Goal: Task Accomplishment & Management: Manage account settings

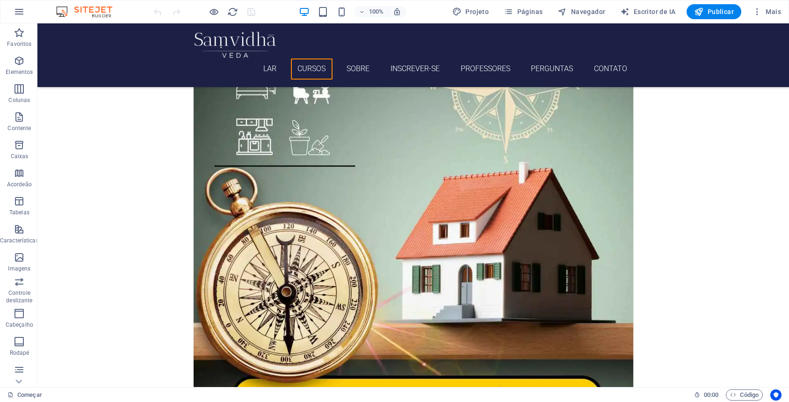
scroll to position [1412, 0]
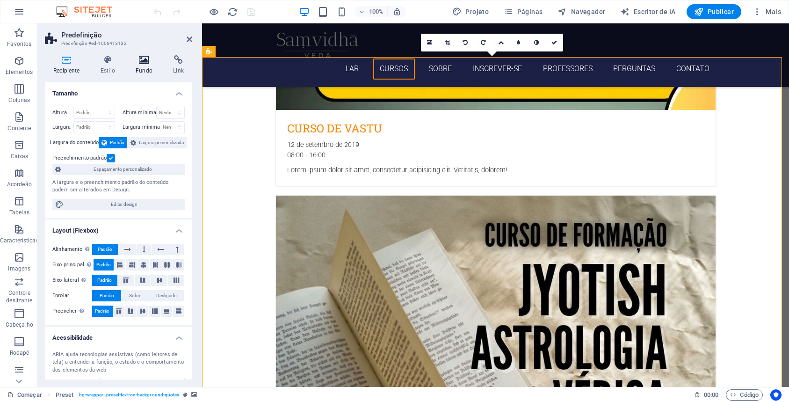
click at [140, 60] on icon at bounding box center [144, 59] width 34 height 9
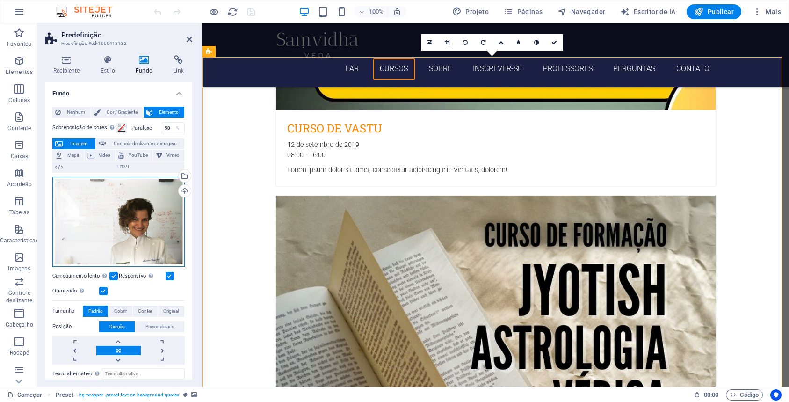
click at [116, 201] on div "Arraste os arquivos aqui, clique para escolher os arquivos ou selecione-os em […" at bounding box center [118, 222] width 132 height 90
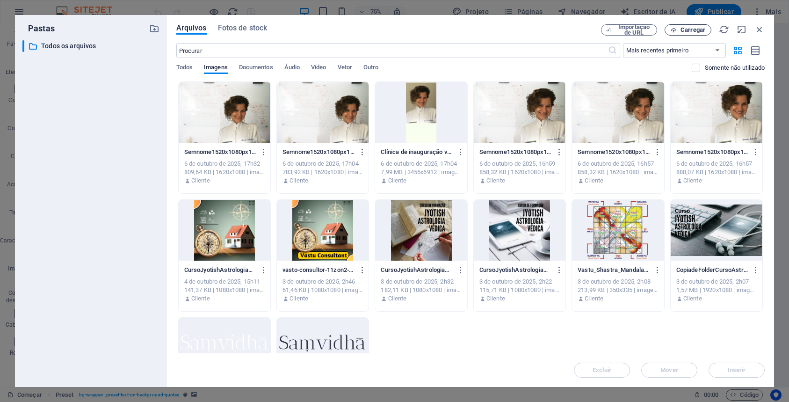
click at [689, 29] on font "Carregar" at bounding box center [692, 29] width 25 height 7
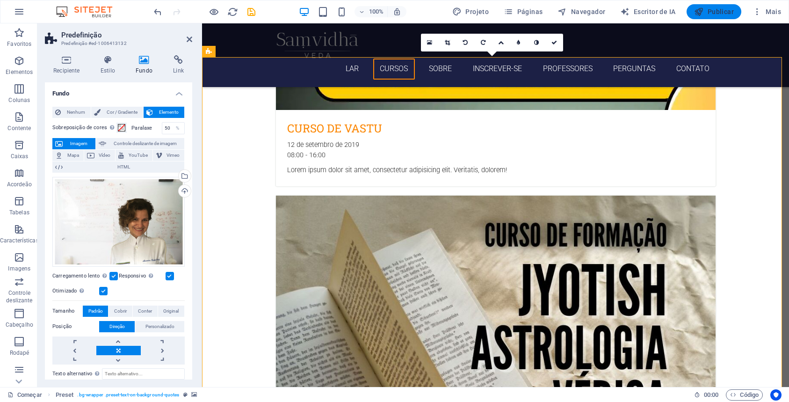
click at [717, 12] on font "Publicar" at bounding box center [720, 11] width 26 height 7
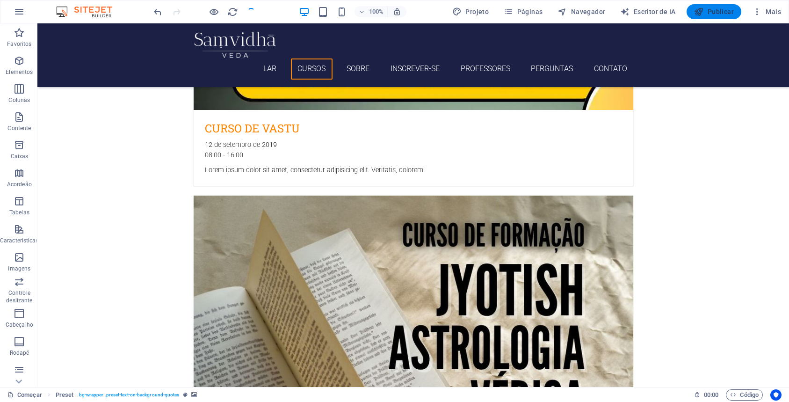
checkbox input "false"
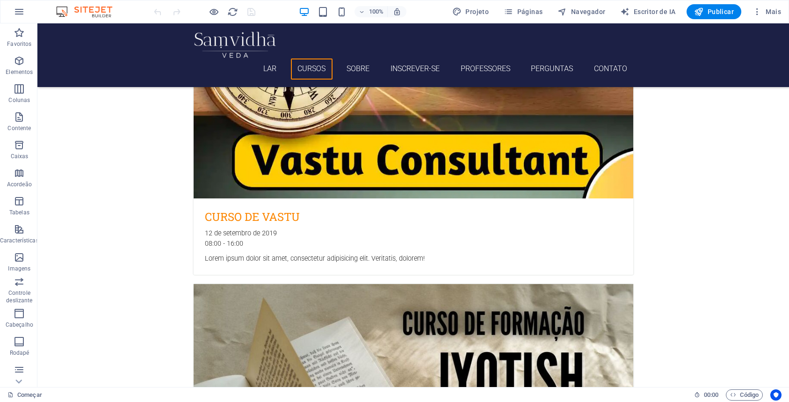
scroll to position [1401, 0]
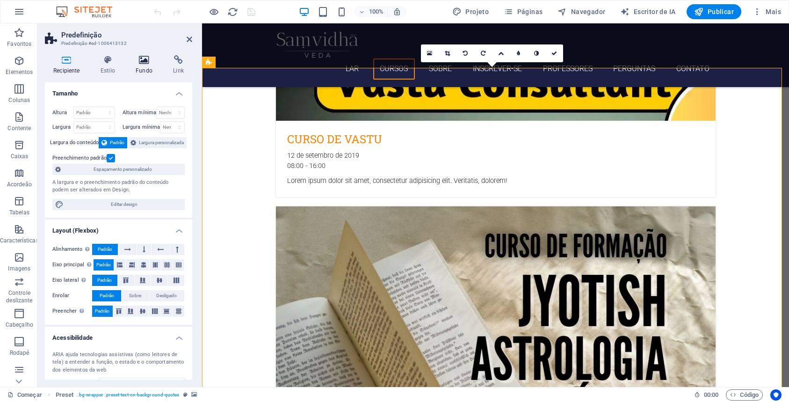
click at [147, 62] on icon at bounding box center [144, 59] width 34 height 9
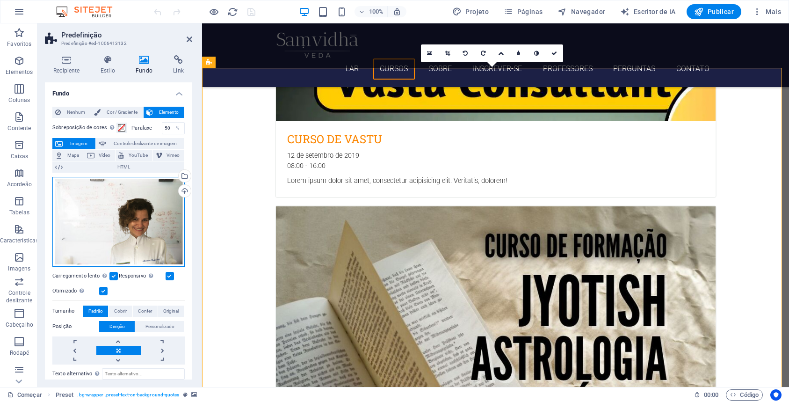
click at [142, 198] on div "Arraste os arquivos aqui, clique para escolher os arquivos ou selecione-os em […" at bounding box center [118, 222] width 132 height 90
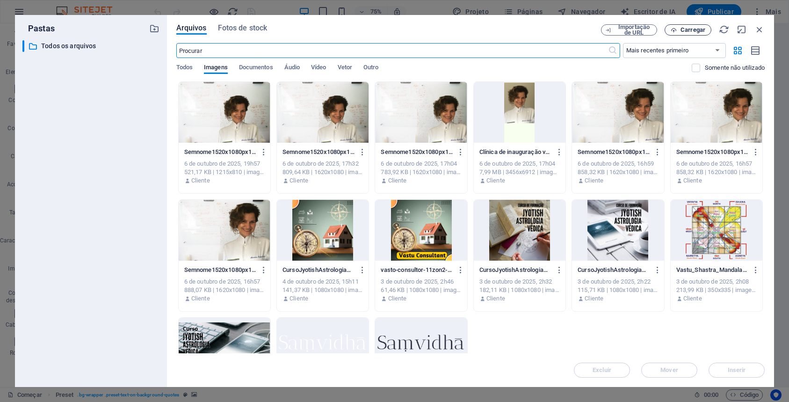
click at [685, 30] on font "Carregar" at bounding box center [692, 29] width 25 height 7
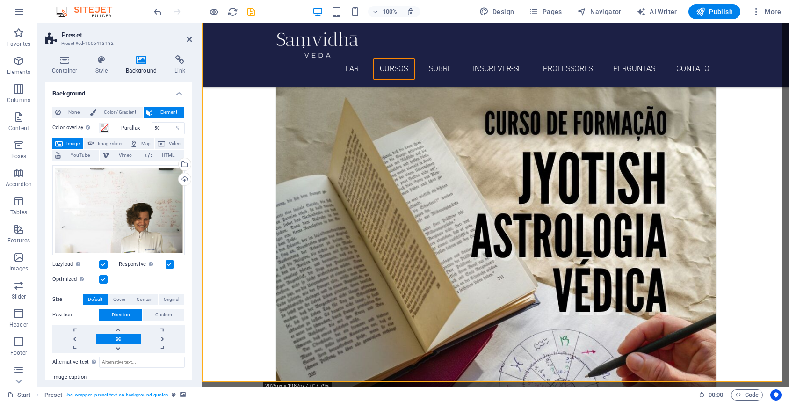
scroll to position [1541, 0]
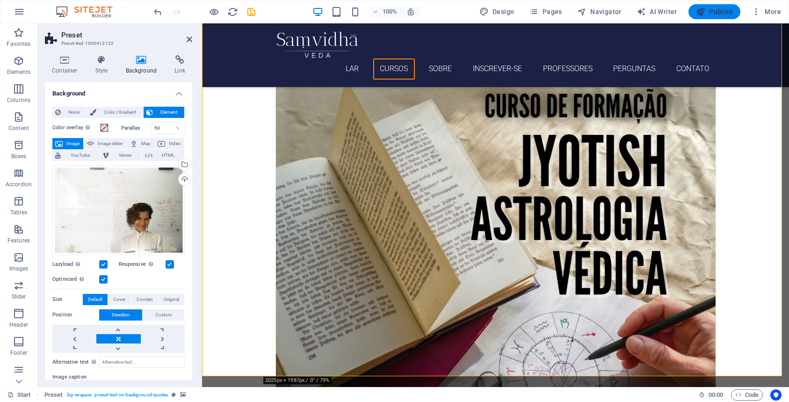
click at [714, 14] on span "Publish" at bounding box center [714, 11] width 37 height 9
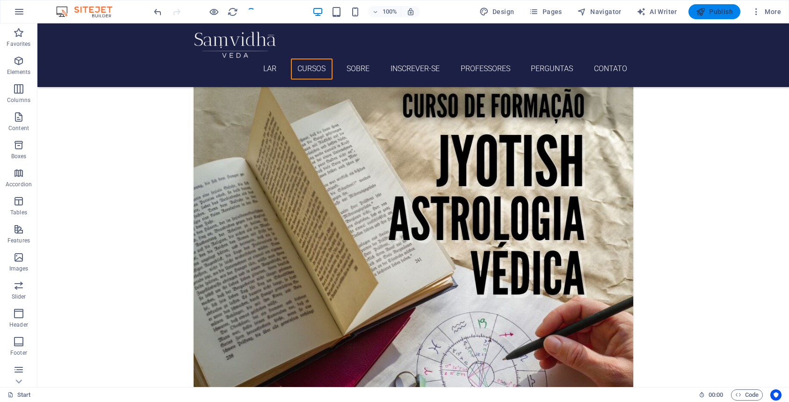
checkbox input "false"
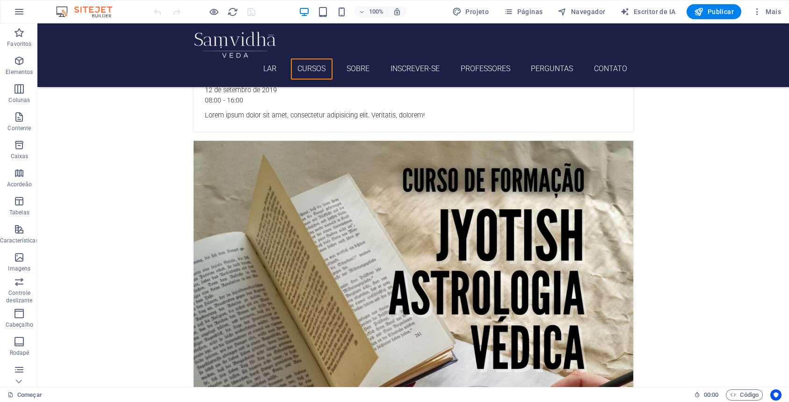
scroll to position [1481, 0]
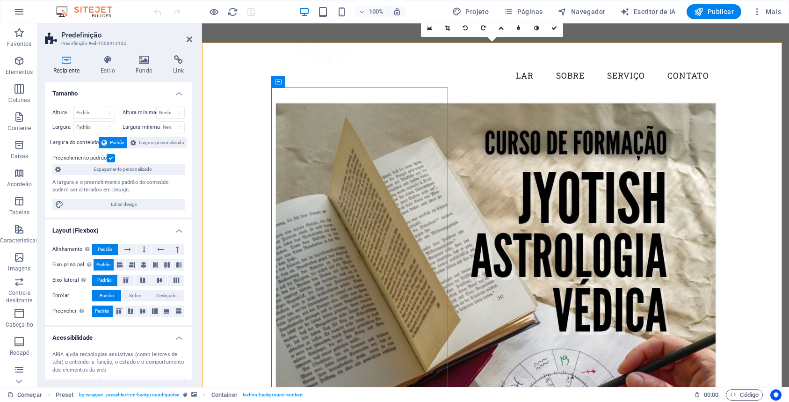
scroll to position [1426, 0]
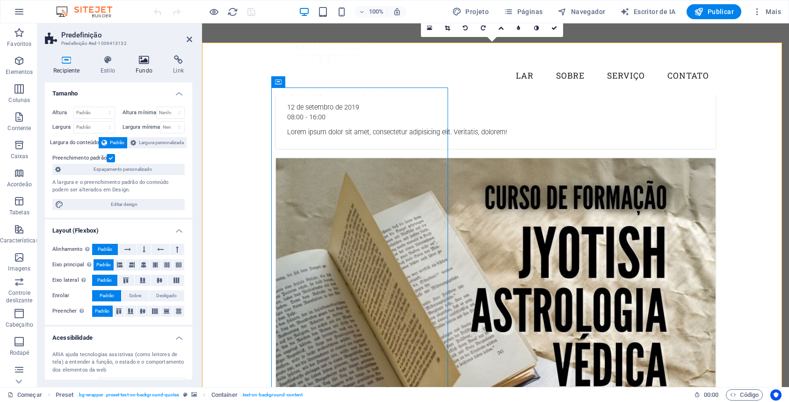
click at [143, 63] on icon at bounding box center [144, 59] width 34 height 9
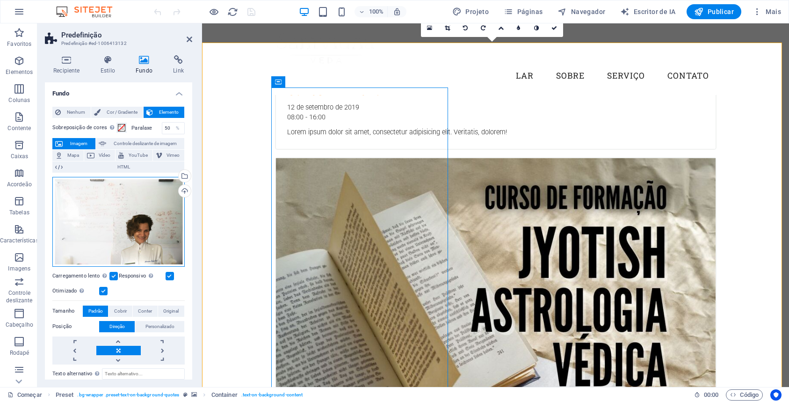
click at [139, 213] on div "Arraste os arquivos aqui, clique para escolher os arquivos ou selecione-os em […" at bounding box center [118, 222] width 132 height 90
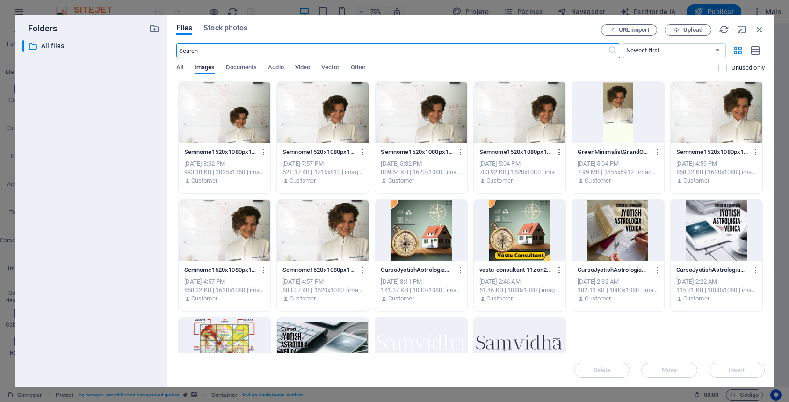
scroll to position [1442, 0]
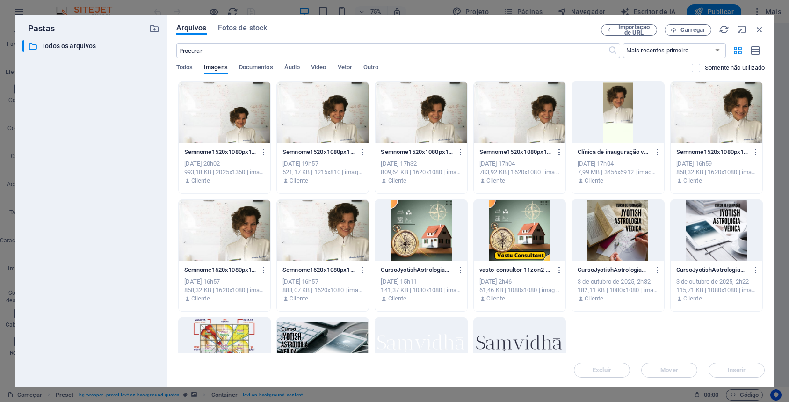
click at [323, 122] on div at bounding box center [323, 112] width 92 height 61
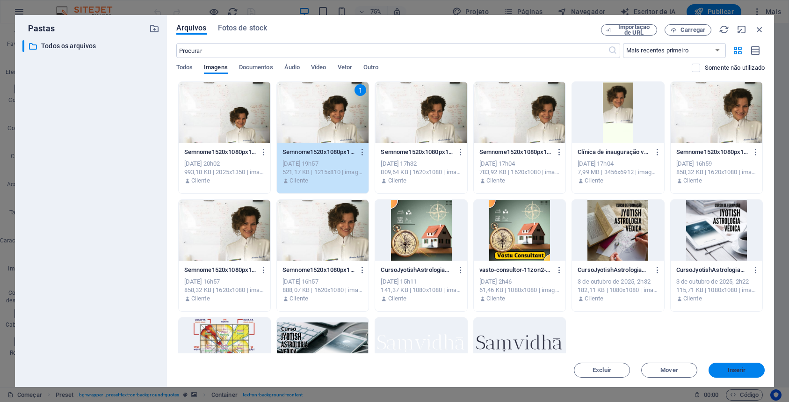
click at [739, 370] on font "Inserir" at bounding box center [736, 369] width 18 height 7
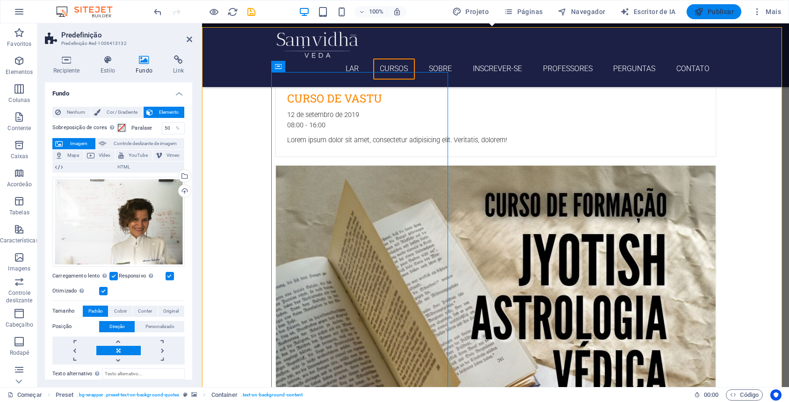
click at [717, 7] on span "Publicar" at bounding box center [714, 11] width 40 height 9
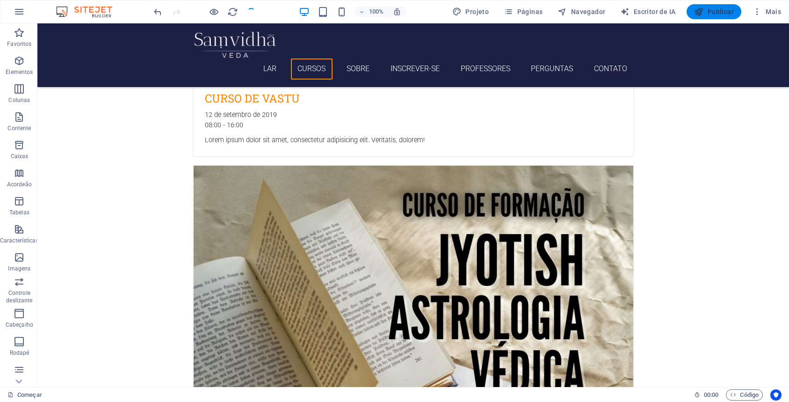
checkbox input "false"
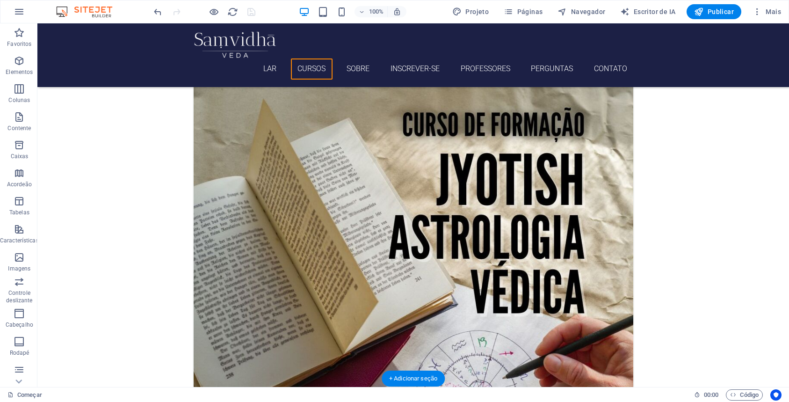
scroll to position [1538, 0]
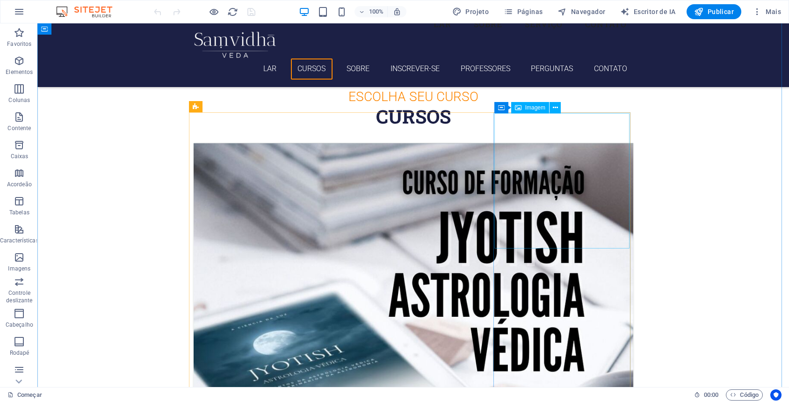
scroll to position [421, 0]
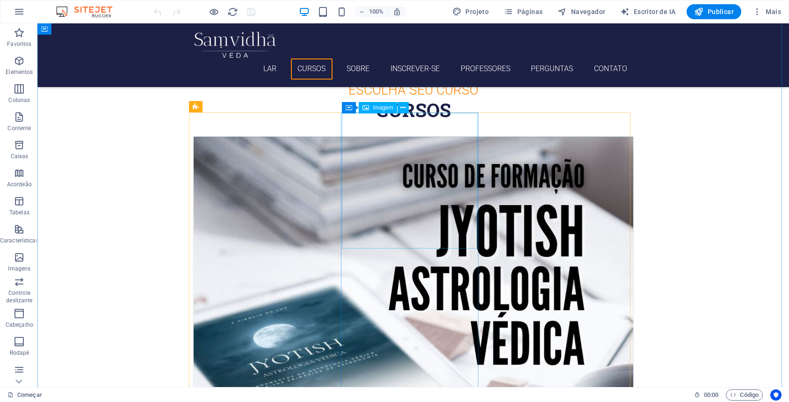
select select "%"
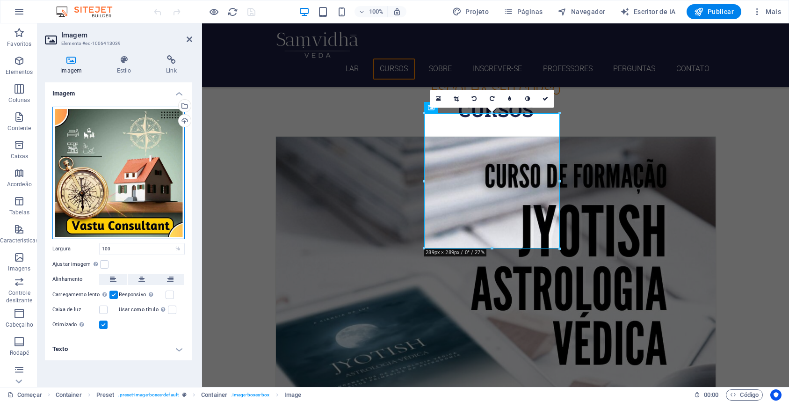
click at [157, 145] on div "Arraste os arquivos aqui, clique para escolher os arquivos ou selecione-os em A…" at bounding box center [118, 173] width 132 height 132
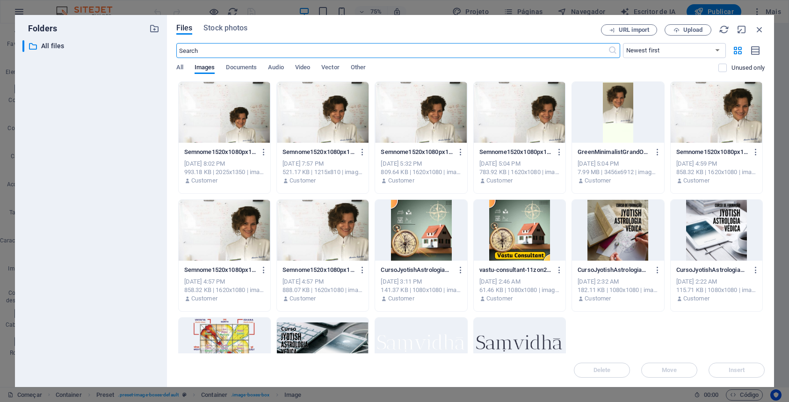
scroll to position [542, 0]
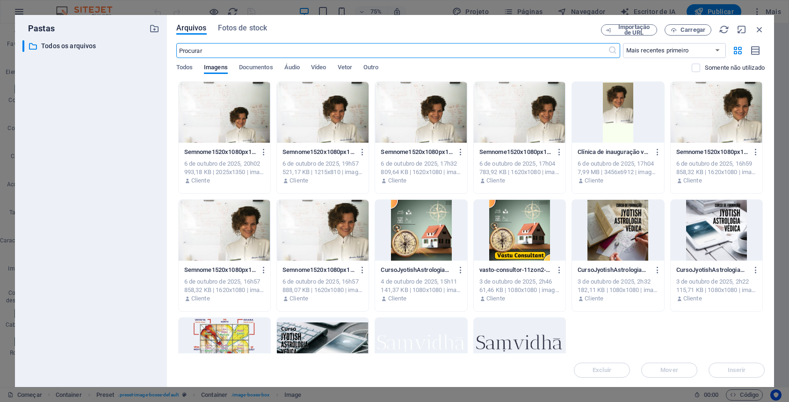
click at [431, 222] on div at bounding box center [421, 230] width 92 height 61
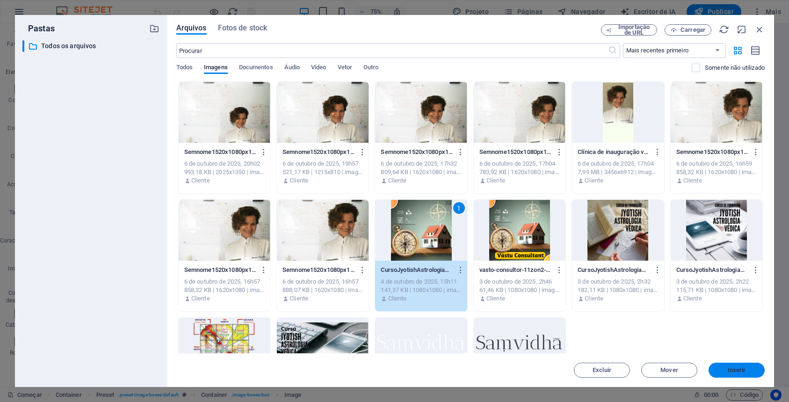
click at [728, 363] on button "Inserir" at bounding box center [736, 369] width 56 height 15
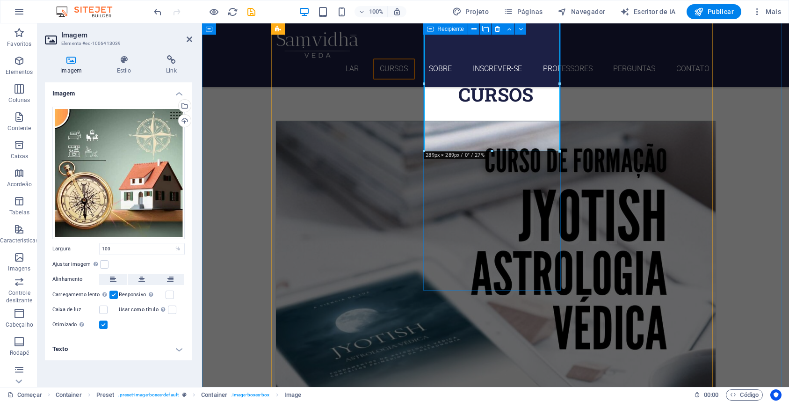
scroll to position [518, 0]
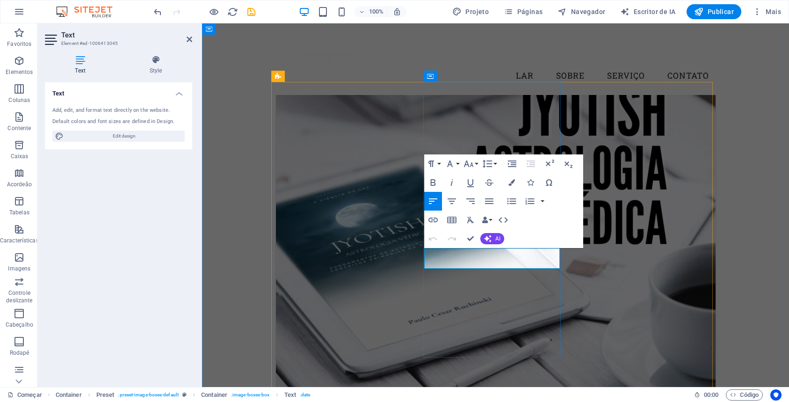
scroll to position [452, 0]
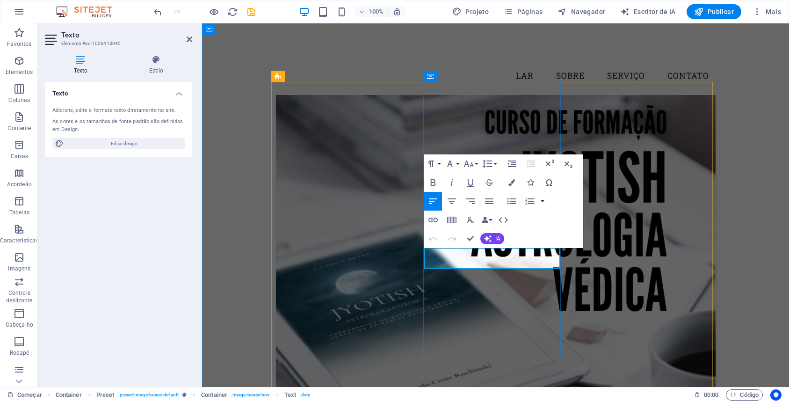
drag, startPoint x: 515, startPoint y: 251, endPoint x: 508, endPoint y: 252, distance: 7.0
drag, startPoint x: 488, startPoint y: 252, endPoint x: 443, endPoint y: 252, distance: 44.4
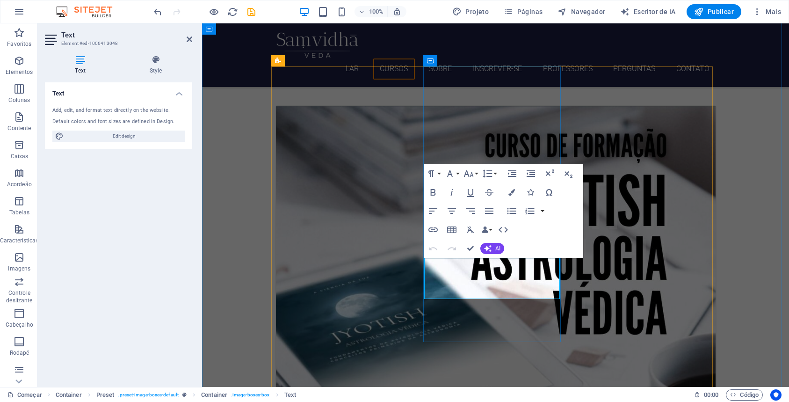
scroll to position [467, 0]
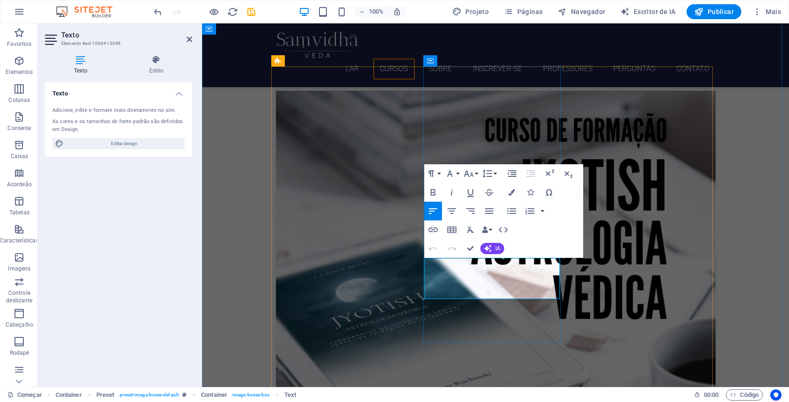
drag, startPoint x: 476, startPoint y: 282, endPoint x: 423, endPoint y: 261, distance: 57.7
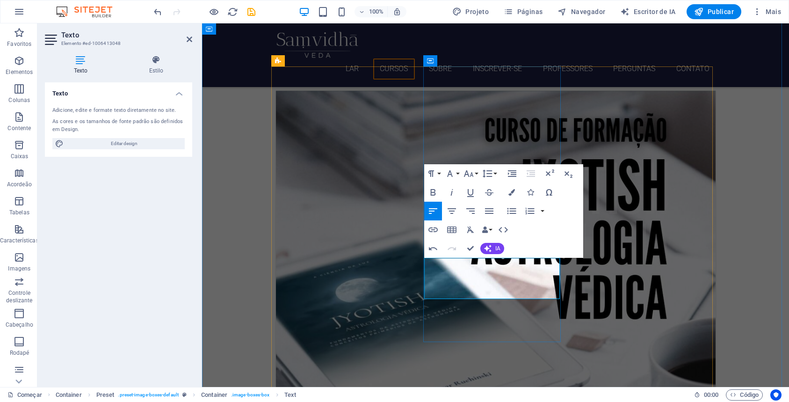
drag, startPoint x: 462, startPoint y: 280, endPoint x: 636, endPoint y: 280, distance: 173.4
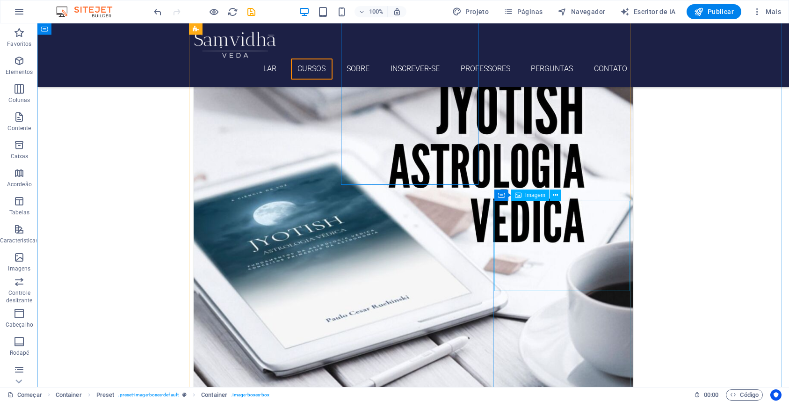
scroll to position [633, 0]
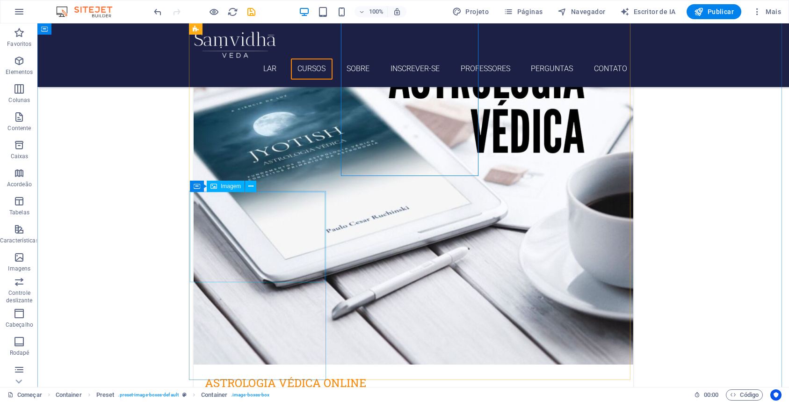
select select "%"
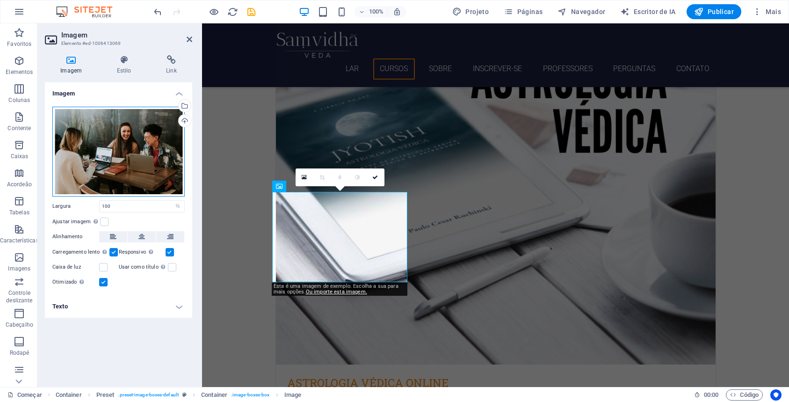
click at [110, 172] on div "Arraste os arquivos aqui, clique para escolher os arquivos ou selecione-os em A…" at bounding box center [118, 152] width 132 height 90
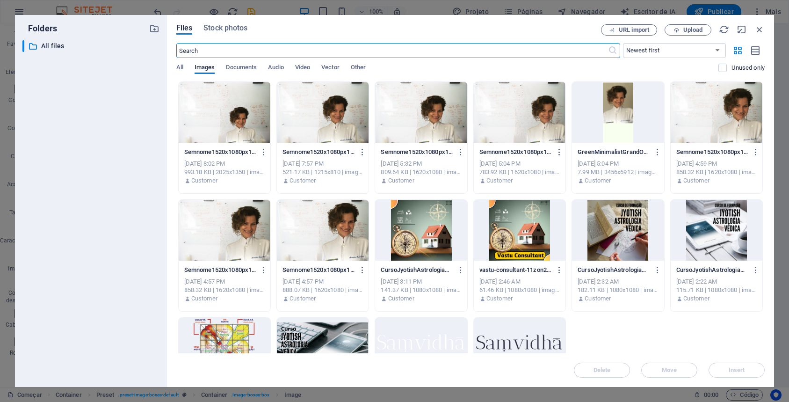
scroll to position [754, 0]
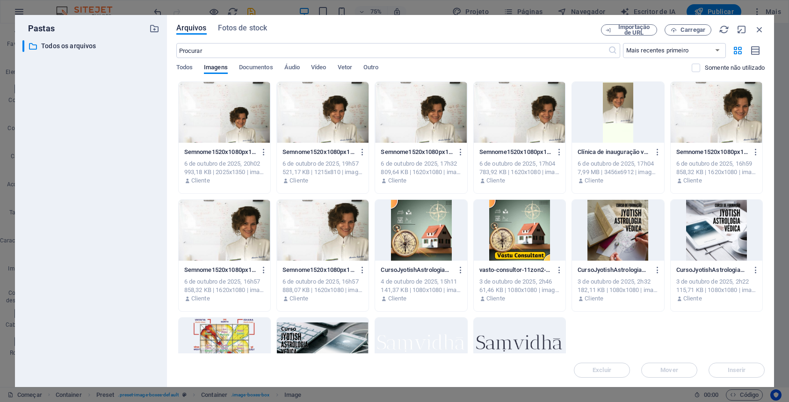
click at [424, 225] on div at bounding box center [421, 230] width 92 height 61
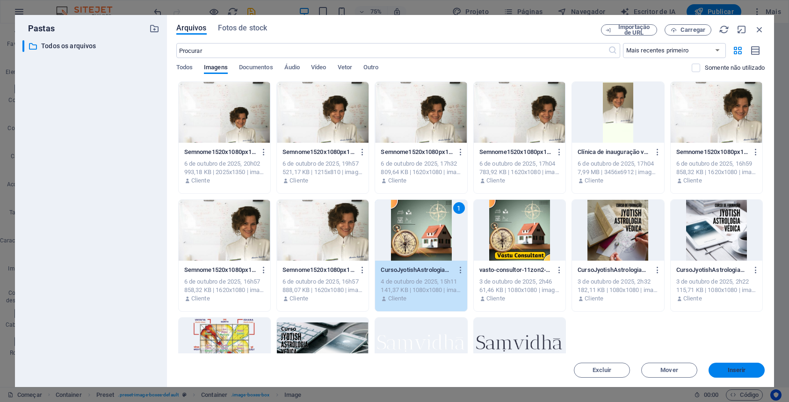
click at [751, 370] on span "Inserir" at bounding box center [736, 370] width 49 height 6
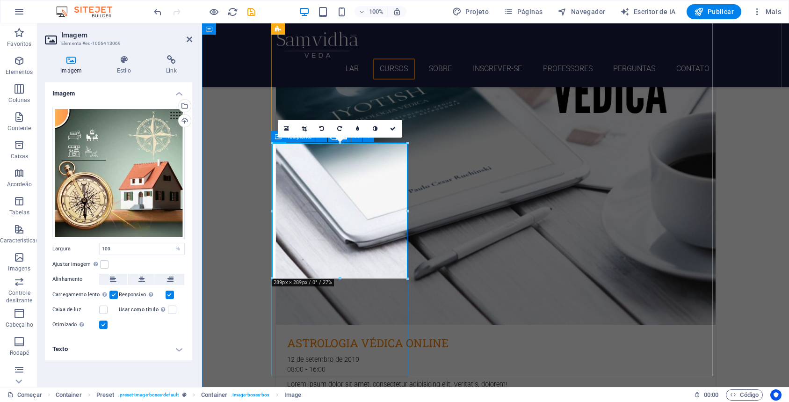
scroll to position [681, 0]
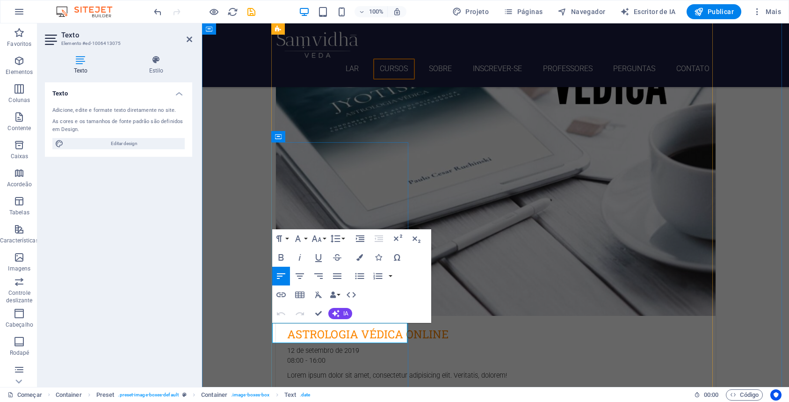
drag, startPoint x: 356, startPoint y: 327, endPoint x: 364, endPoint y: 328, distance: 7.6
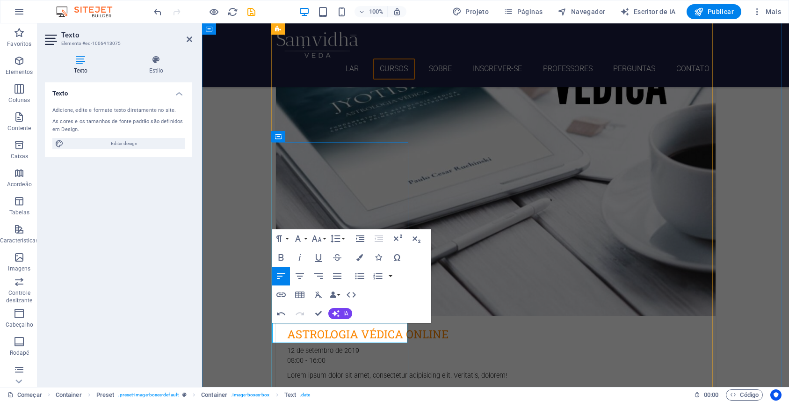
drag, startPoint x: 337, startPoint y: 327, endPoint x: 308, endPoint y: 324, distance: 29.1
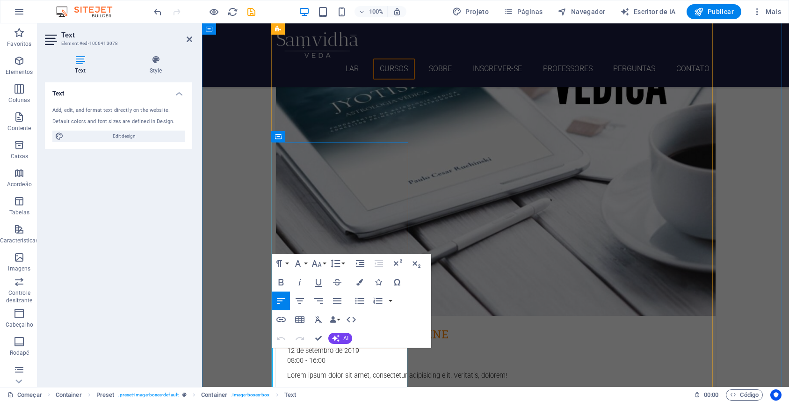
drag, startPoint x: 323, startPoint y: 373, endPoint x: 280, endPoint y: 353, distance: 47.5
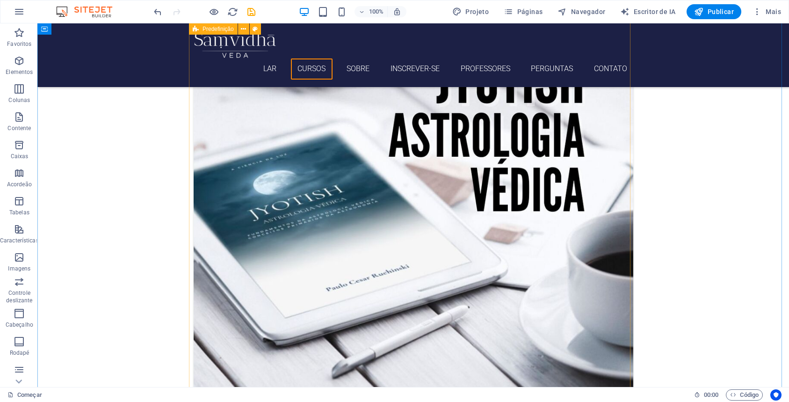
scroll to position [635, 0]
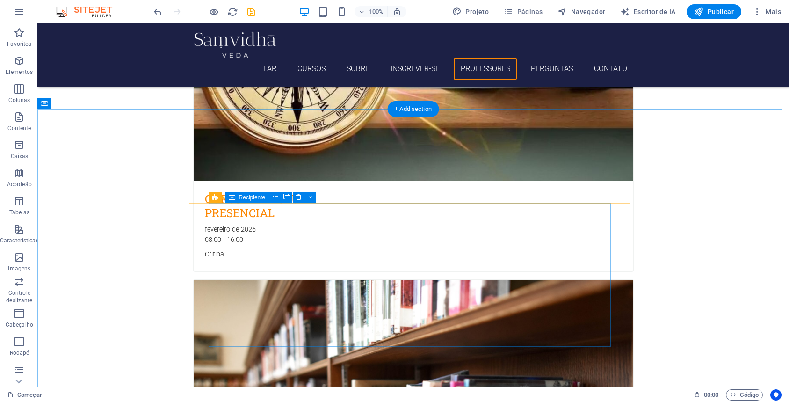
scroll to position [2425, 0]
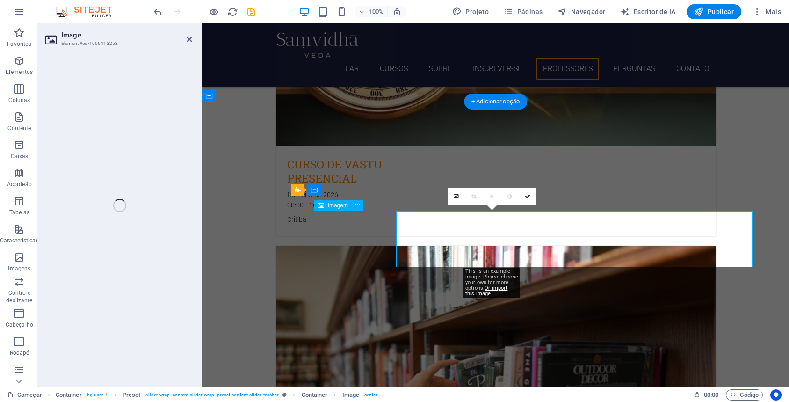
select select "px"
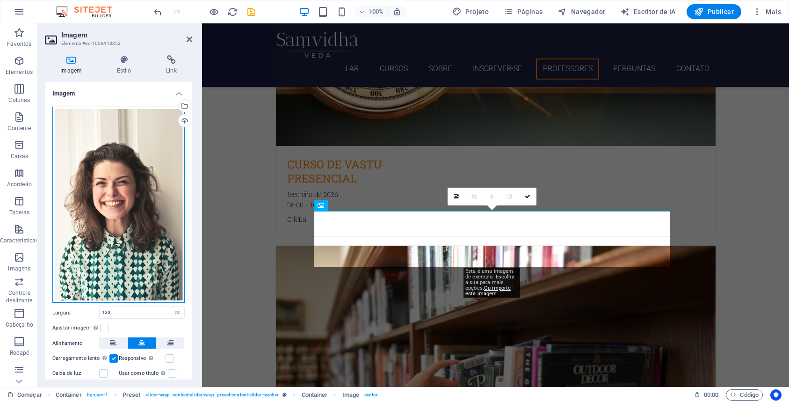
click at [108, 216] on div "Arraste os arquivos aqui, clique para escolher os arquivos ou selecione-os em A…" at bounding box center [118, 205] width 132 height 196
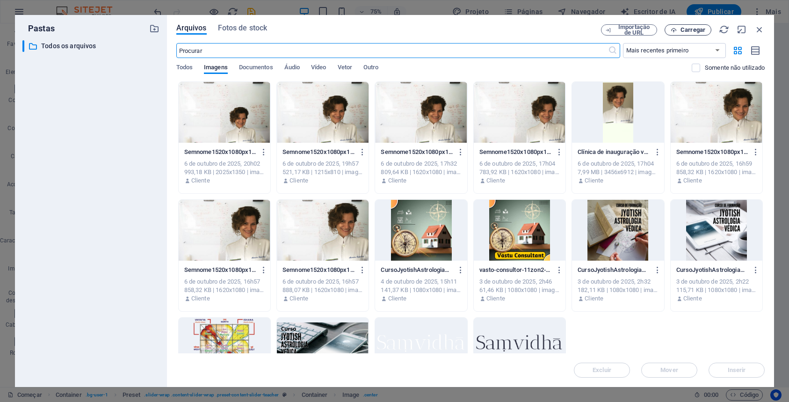
click at [699, 29] on font "Carregar" at bounding box center [692, 29] width 25 height 7
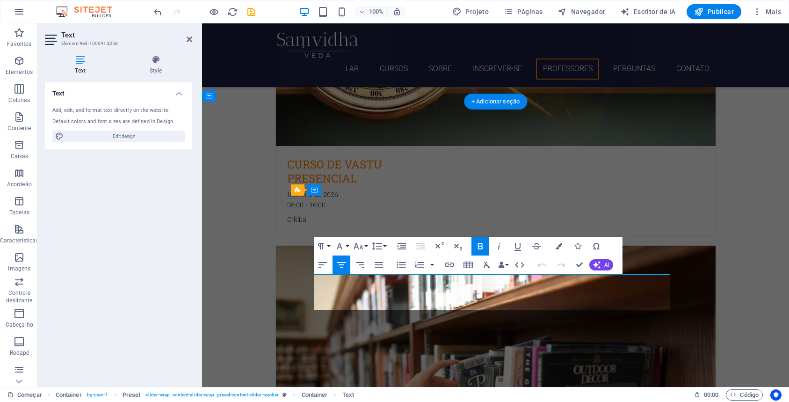
drag, startPoint x: 512, startPoint y: 280, endPoint x: 482, endPoint y: 277, distance: 30.5
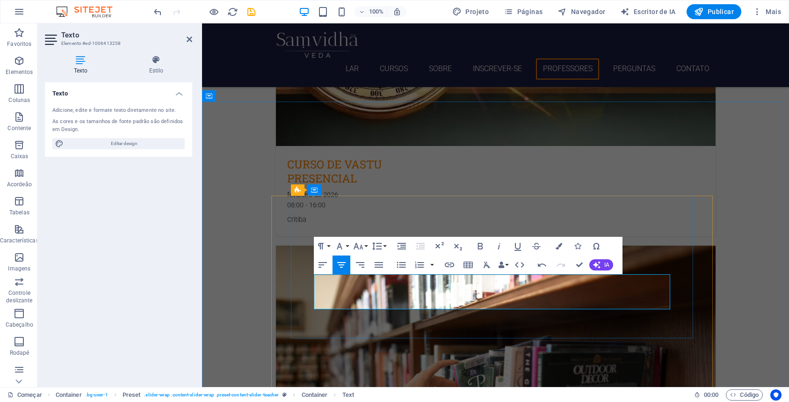
drag, startPoint x: 524, startPoint y: 291, endPoint x: 459, endPoint y: 288, distance: 65.5
drag, startPoint x: 474, startPoint y: 291, endPoint x: 463, endPoint y: 292, distance: 10.8
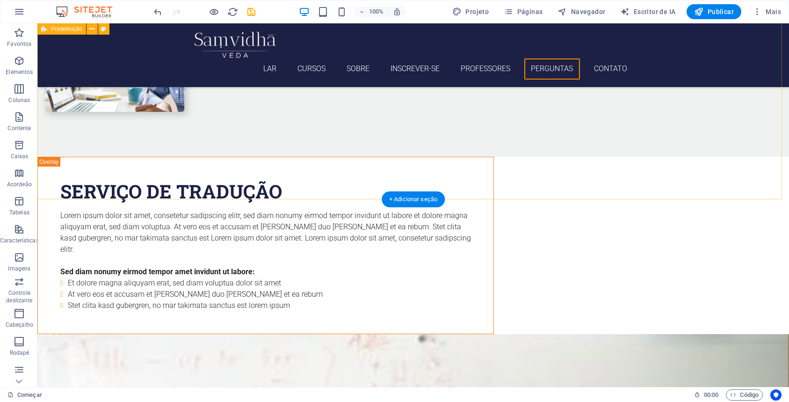
scroll to position [3718, 0]
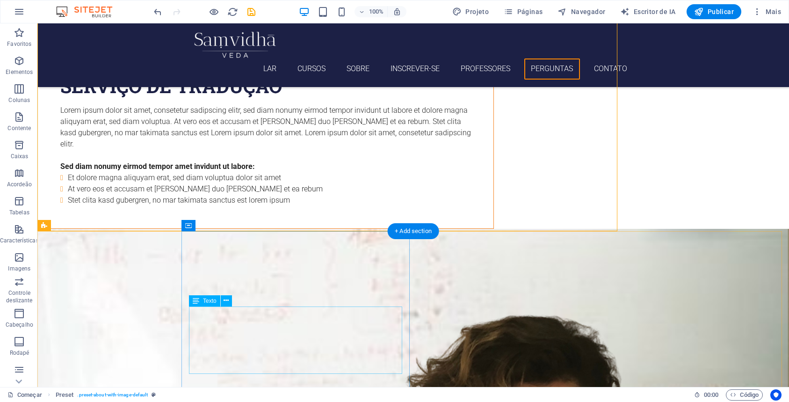
scroll to position [3686, 0]
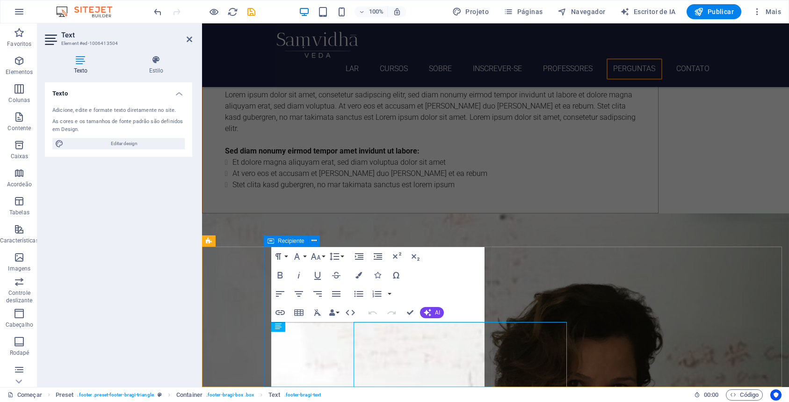
scroll to position [3671, 0]
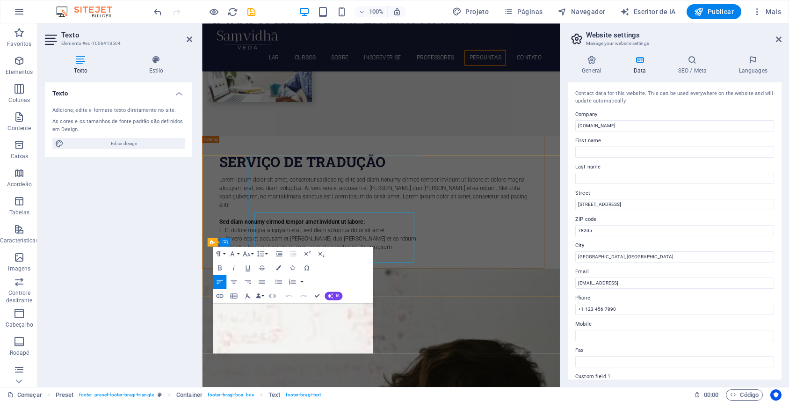
scroll to position [3718, 0]
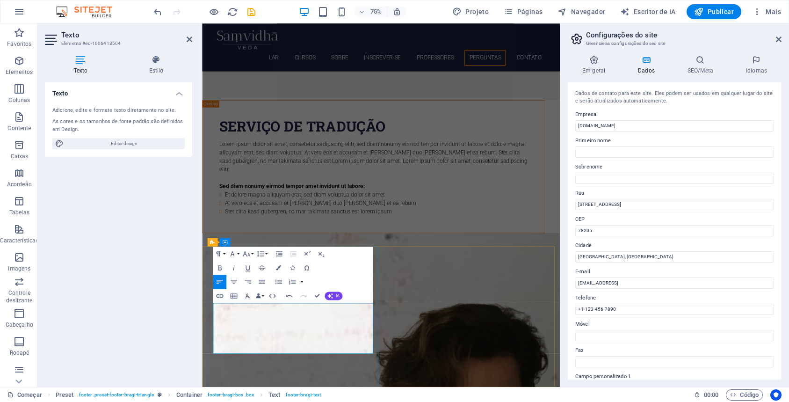
drag, startPoint x: 284, startPoint y: 414, endPoint x: 229, endPoint y: 409, distance: 55.4
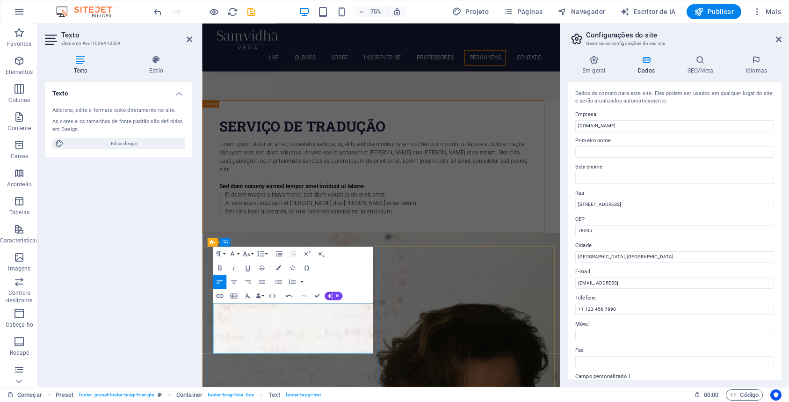
drag, startPoint x: 307, startPoint y: 413, endPoint x: 346, endPoint y: 416, distance: 39.8
drag, startPoint x: 363, startPoint y: 415, endPoint x: 316, endPoint y: 411, distance: 46.4
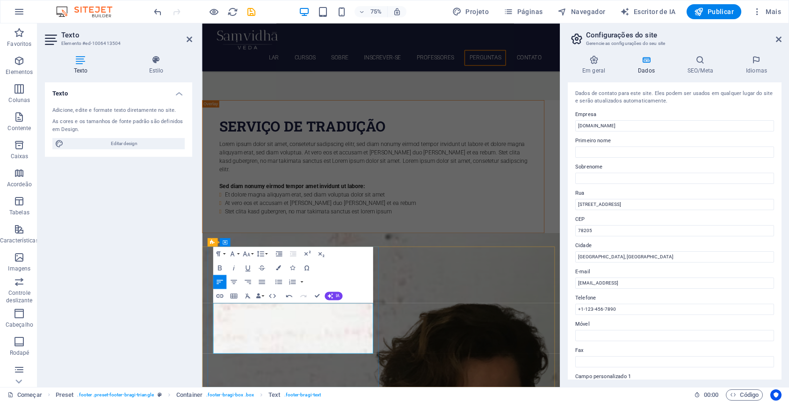
drag, startPoint x: 243, startPoint y: 425, endPoint x: 288, endPoint y: 425, distance: 44.9
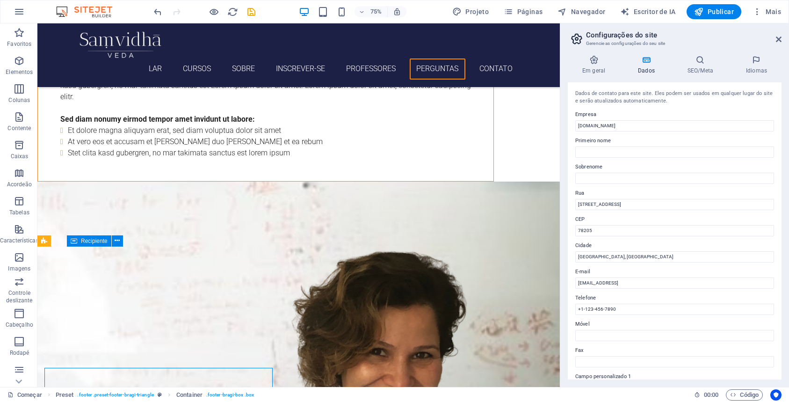
scroll to position [3686, 0]
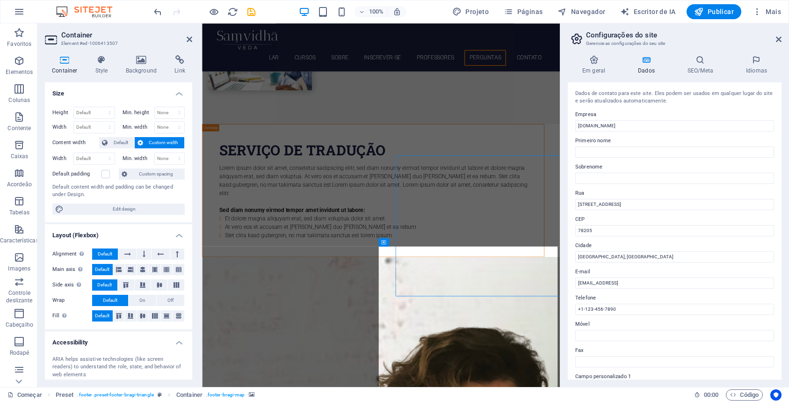
scroll to position [3718, 0]
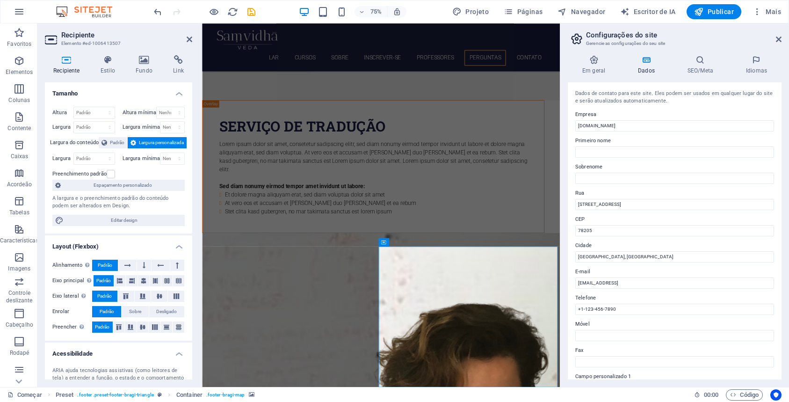
click at [177, 65] on h4 "Link" at bounding box center [179, 65] width 28 height 20
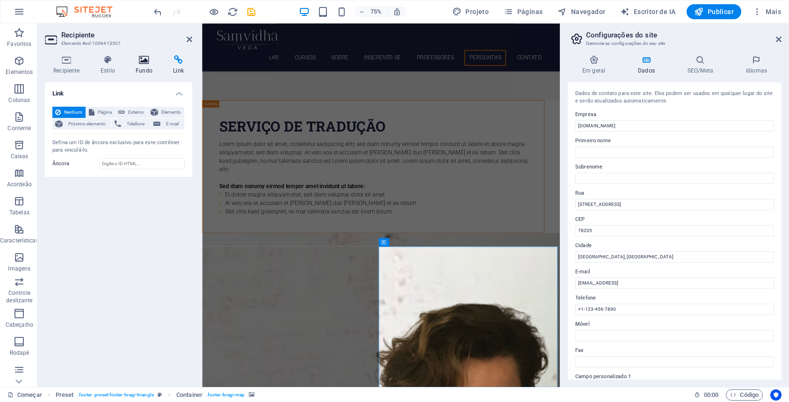
click at [146, 62] on icon at bounding box center [144, 59] width 34 height 9
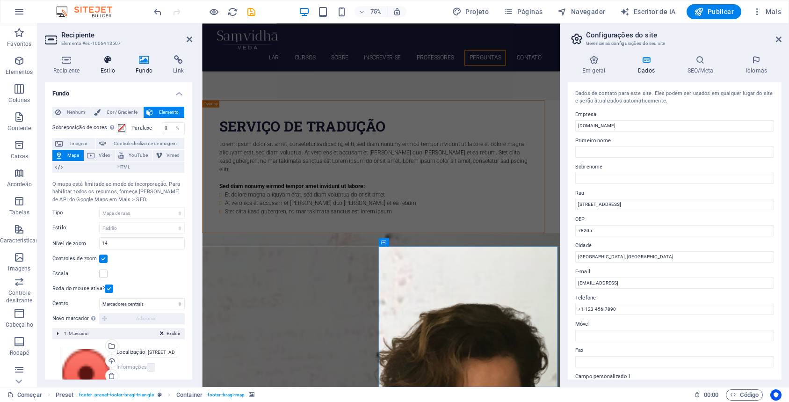
click at [112, 64] on icon at bounding box center [107, 59] width 31 height 9
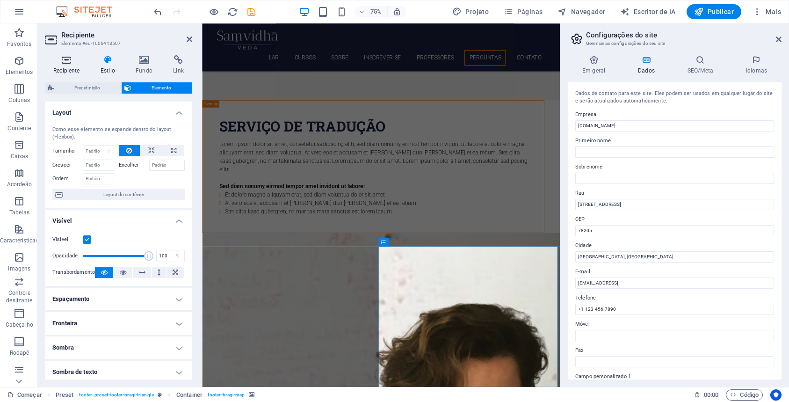
click at [68, 63] on icon at bounding box center [66, 59] width 43 height 9
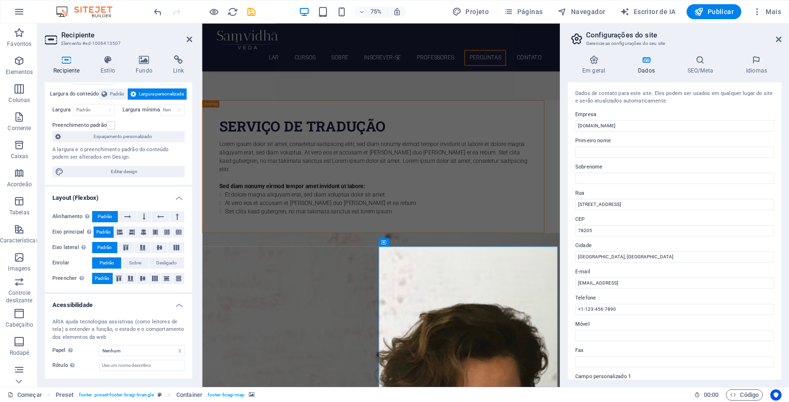
scroll to position [0, 0]
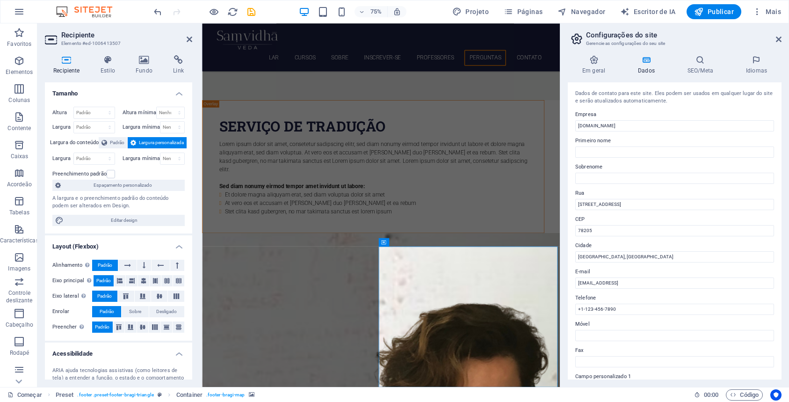
click at [396, 243] on font "Recipiente" at bounding box center [398, 241] width 20 height 5
click at [627, 203] on input "300 Alamo Plaza" at bounding box center [674, 204] width 199 height 11
drag, startPoint x: 627, startPoint y: 203, endPoint x: 575, endPoint y: 205, distance: 52.4
click at [575, 205] on input "300 Alamo Plaza" at bounding box center [674, 204] width 199 height 11
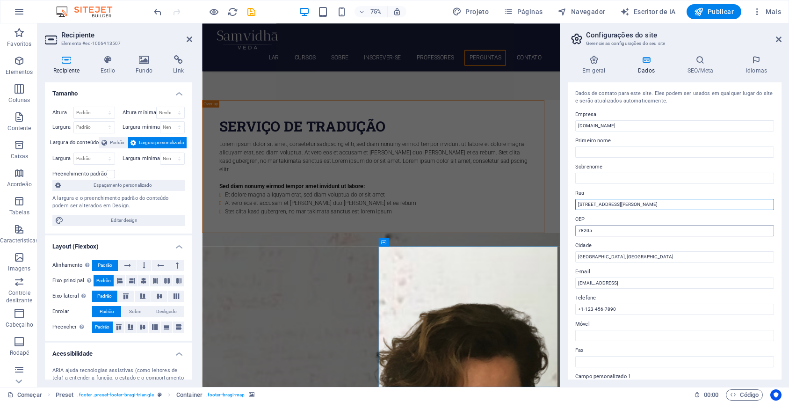
type input "[STREET_ADDRESS][PERSON_NAME]"
drag, startPoint x: 609, startPoint y: 230, endPoint x: 572, endPoint y: 230, distance: 36.9
click at [572, 230] on div "Dados de contato para este site. Eles podem ser usados ​​em qualquer lugar do s…" at bounding box center [674, 230] width 214 height 297
type input "80060-230"
click at [641, 205] on input "[STREET_ADDRESS][PERSON_NAME]" at bounding box center [674, 204] width 199 height 11
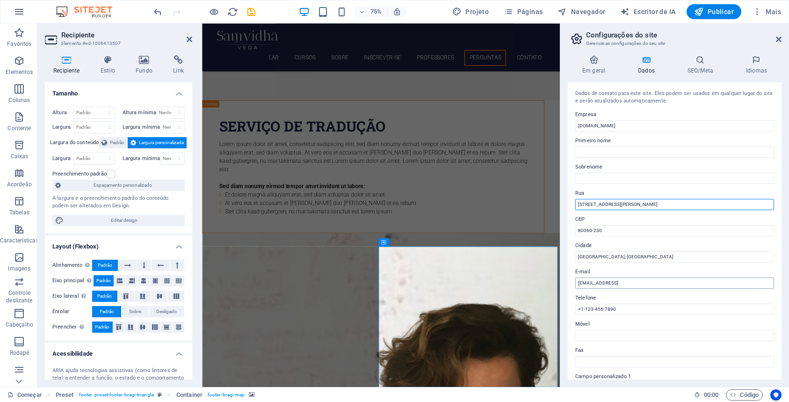
type input "[STREET_ADDRESS][PERSON_NAME]"
drag, startPoint x: 699, startPoint y: 284, endPoint x: 616, endPoint y: 277, distance: 83.5
click at [616, 277] on input "d936451738b915853083e92be13eea@cpanel.local" at bounding box center [674, 282] width 199 height 11
type input "[EMAIL_ADDRESS][DOMAIN_NAME]"
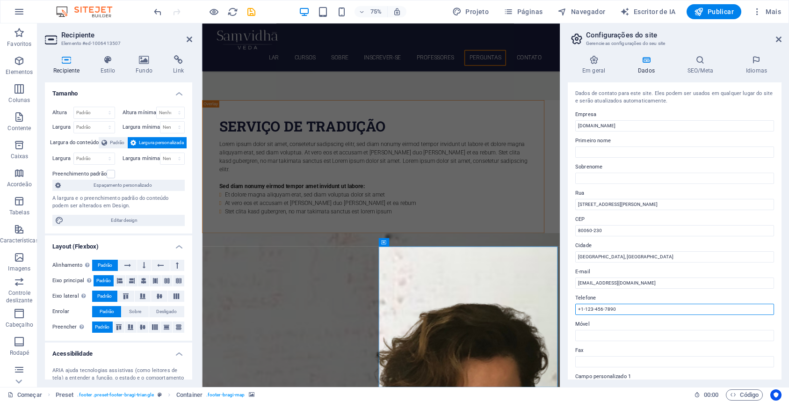
drag, startPoint x: 624, startPoint y: 310, endPoint x: 581, endPoint y: 306, distance: 43.7
click at [581, 306] on input "+1-123-456-7890" at bounding box center [674, 308] width 199 height 11
type input "[PHONE_NUMBER]"
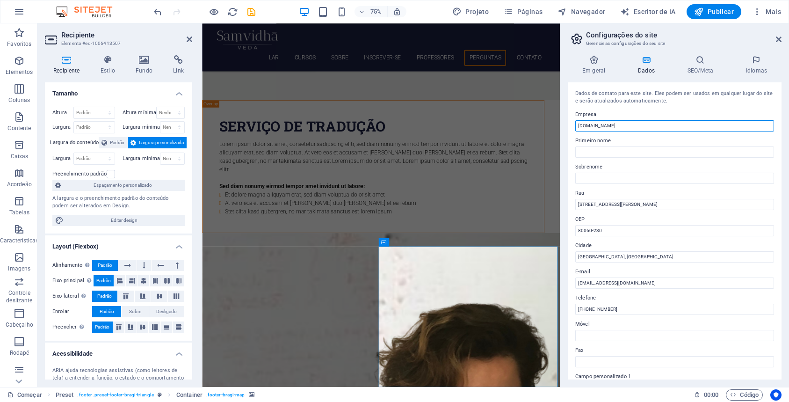
drag, startPoint x: 629, startPoint y: 125, endPoint x: 576, endPoint y: 122, distance: 52.4
click at [576, 122] on input "[DOMAIN_NAME]" at bounding box center [674, 125] width 199 height 11
type input "[DEMOGRAPHIC_DATA] [DEMOGRAPHIC_DATA]"
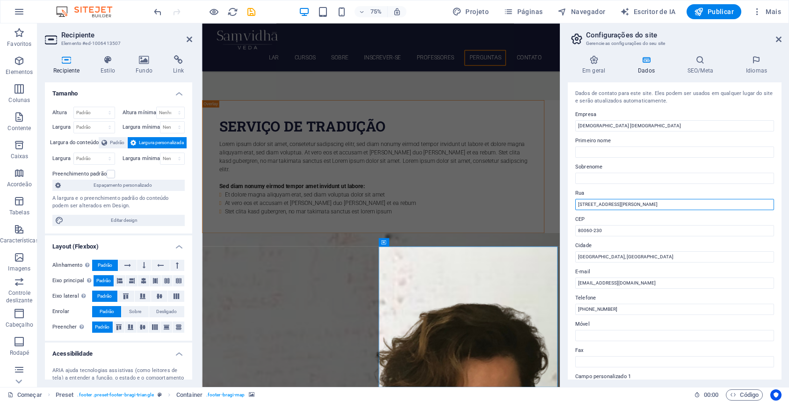
click at [703, 209] on input "[STREET_ADDRESS][PERSON_NAME]" at bounding box center [674, 204] width 199 height 11
click at [649, 61] on icon at bounding box center [646, 59] width 46 height 9
click at [593, 65] on h4 "Em geral" at bounding box center [595, 65] width 56 height 20
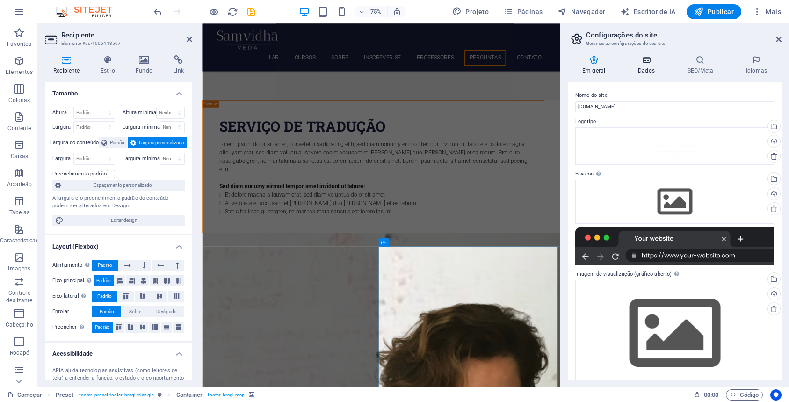
click at [648, 63] on icon at bounding box center [646, 59] width 46 height 9
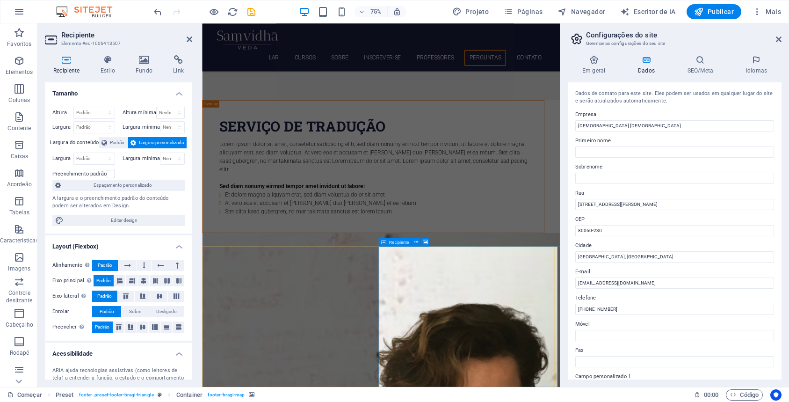
click at [718, 11] on font "Publicar" at bounding box center [720, 11] width 26 height 7
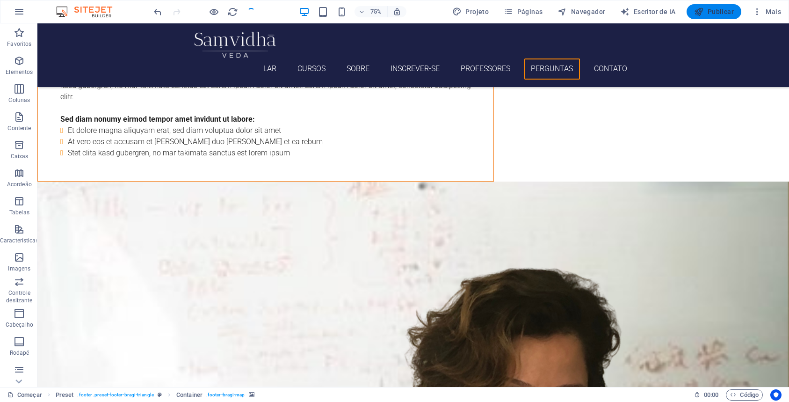
checkbox input "false"
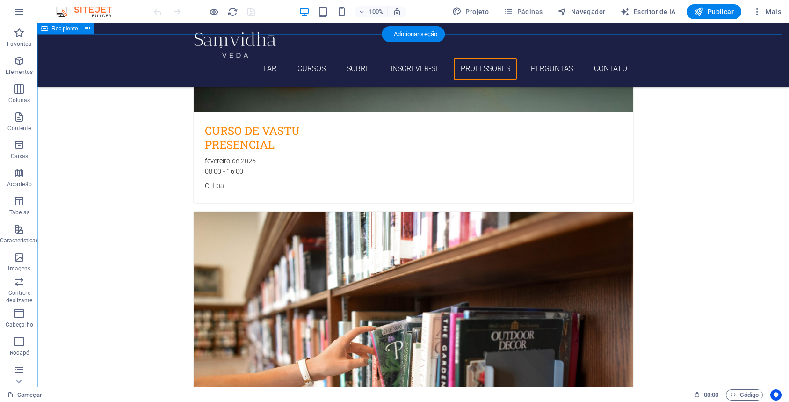
scroll to position [2532, 0]
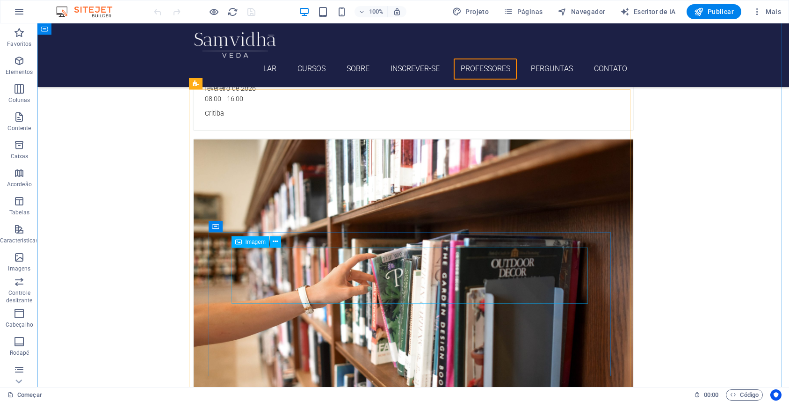
select select "px"
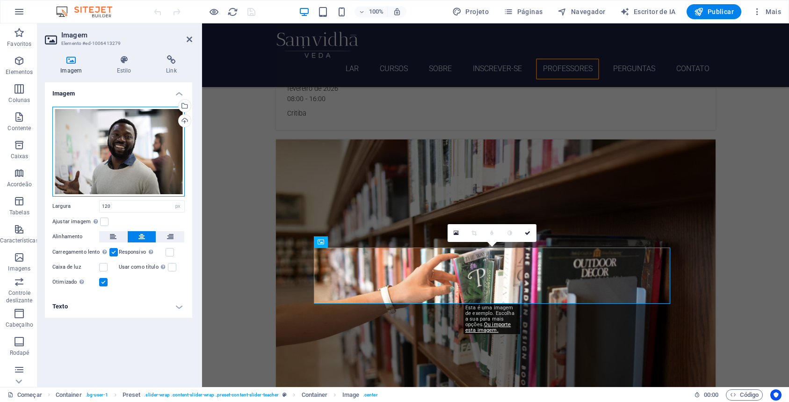
click at [106, 151] on div "Arraste os arquivos aqui, clique para escolher os arquivos ou selecione-os em A…" at bounding box center [118, 152] width 132 height 90
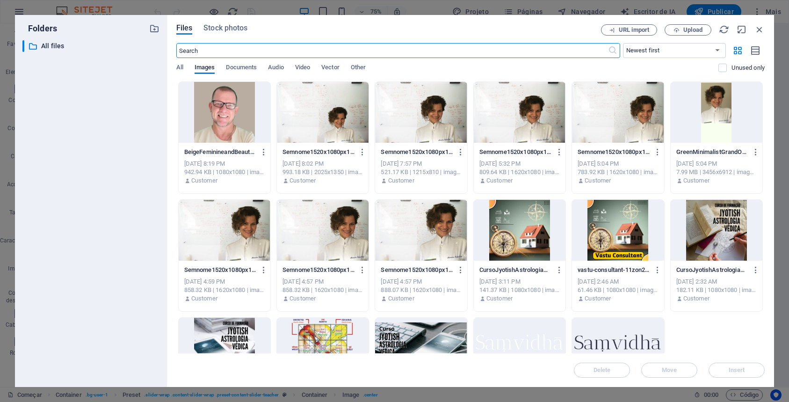
scroll to position [2653, 0]
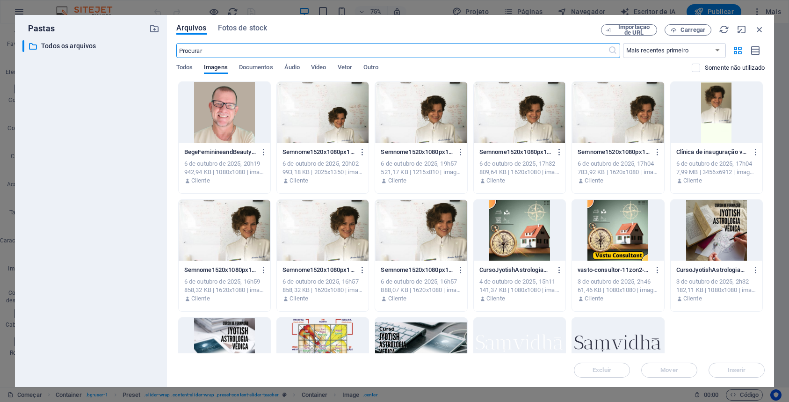
click at [514, 226] on div at bounding box center [519, 230] width 92 height 61
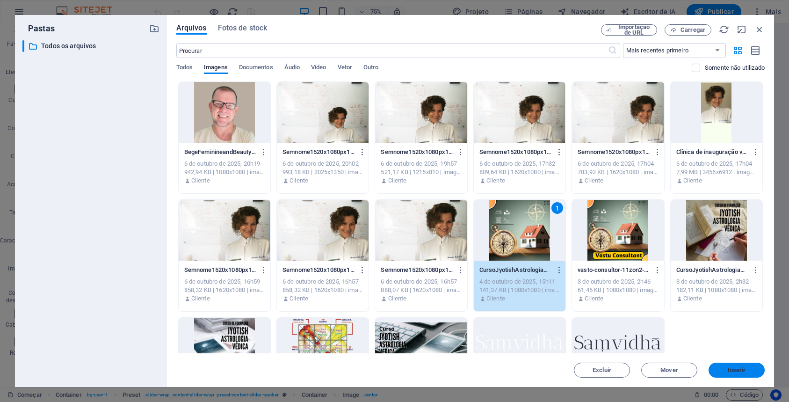
click at [731, 364] on button "Inserir" at bounding box center [736, 369] width 56 height 15
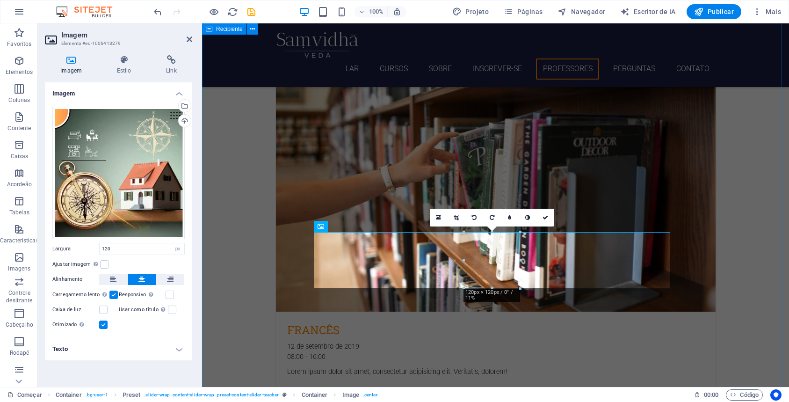
scroll to position [2547, 0]
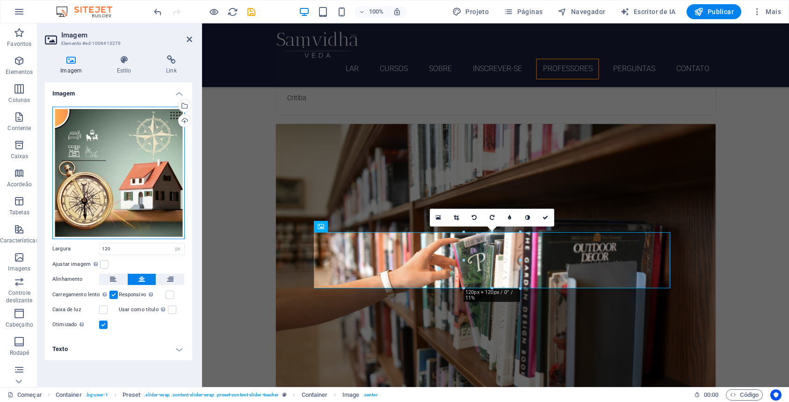
click at [129, 172] on div "Arraste os arquivos aqui, clique para escolher os arquivos ou selecione-os em A…" at bounding box center [118, 173] width 132 height 132
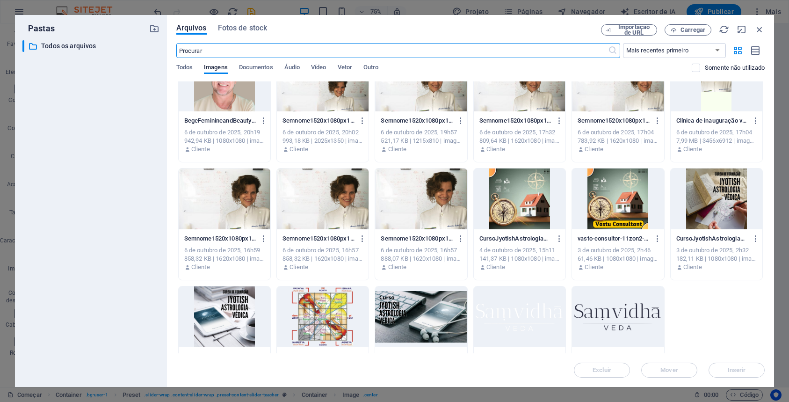
scroll to position [0, 0]
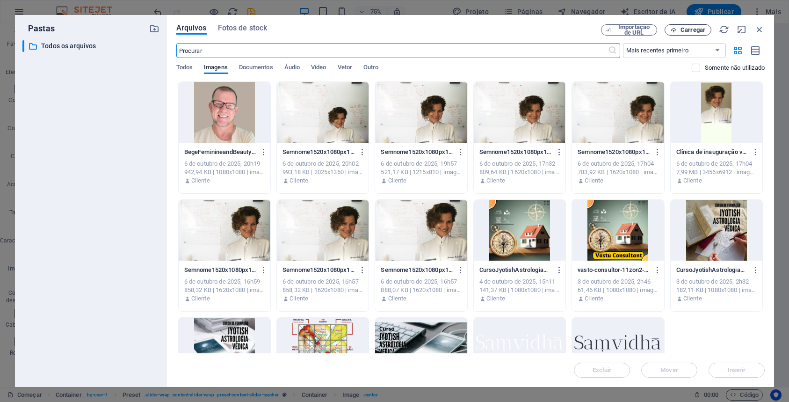
click at [688, 28] on font "Carregar" at bounding box center [692, 29] width 25 height 7
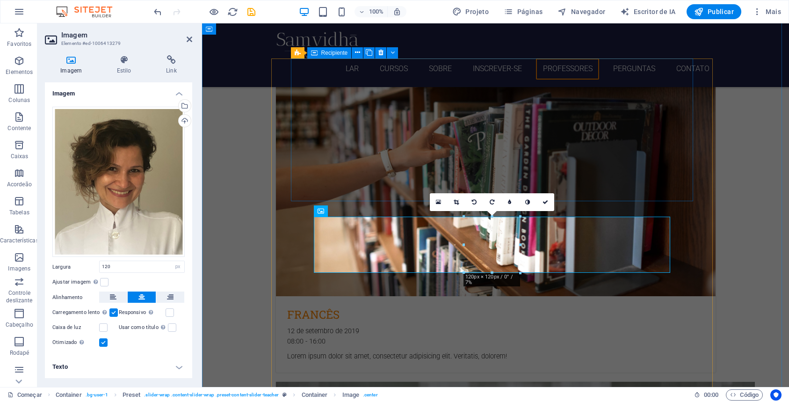
scroll to position [2562, 0]
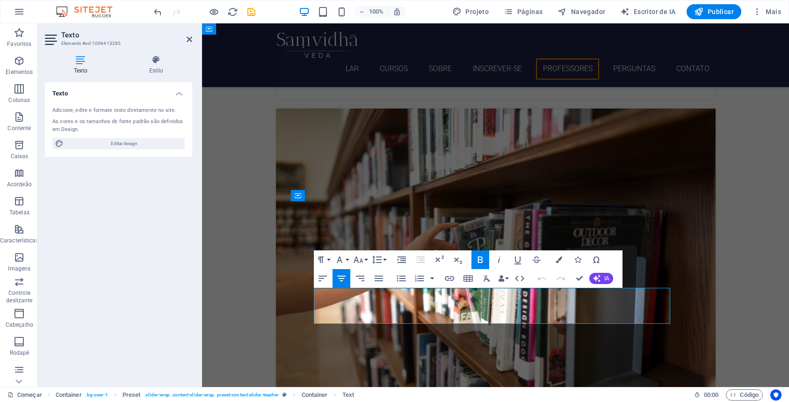
drag, startPoint x: 529, startPoint y: 305, endPoint x: 447, endPoint y: 303, distance: 82.3
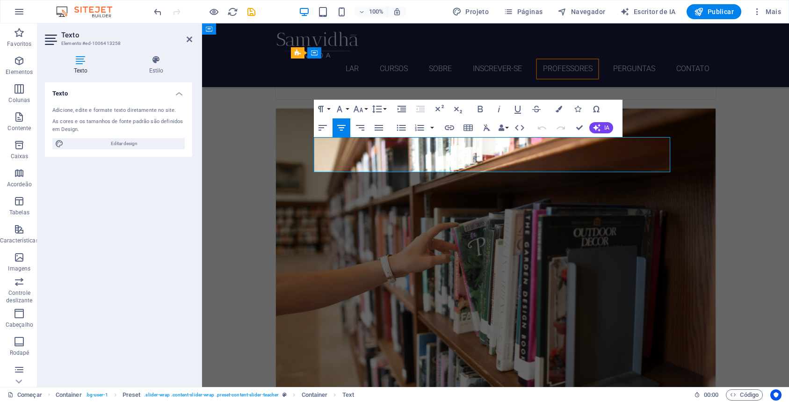
drag, startPoint x: 502, startPoint y: 142, endPoint x: 481, endPoint y: 145, distance: 20.8
click at [483, 108] on icon "button" at bounding box center [479, 108] width 11 height 11
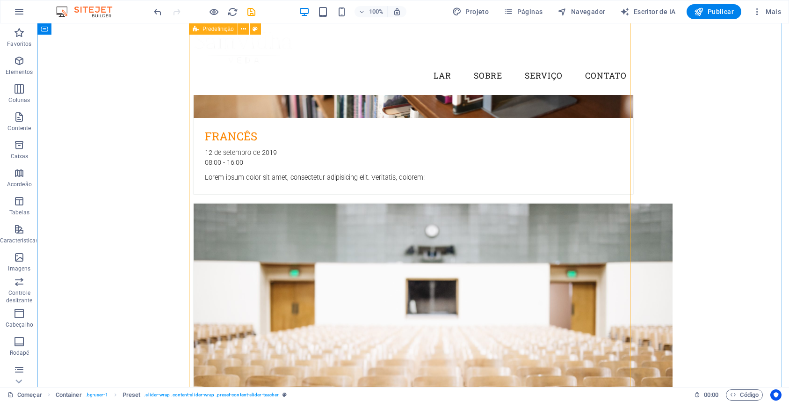
scroll to position [2755, 0]
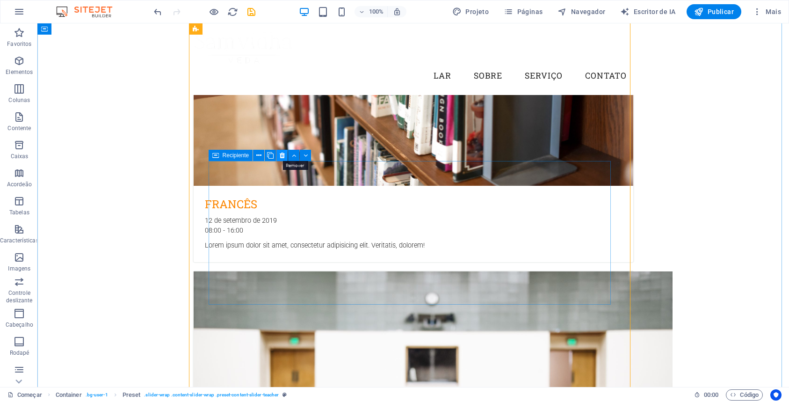
click at [278, 155] on button at bounding box center [281, 155] width 11 height 11
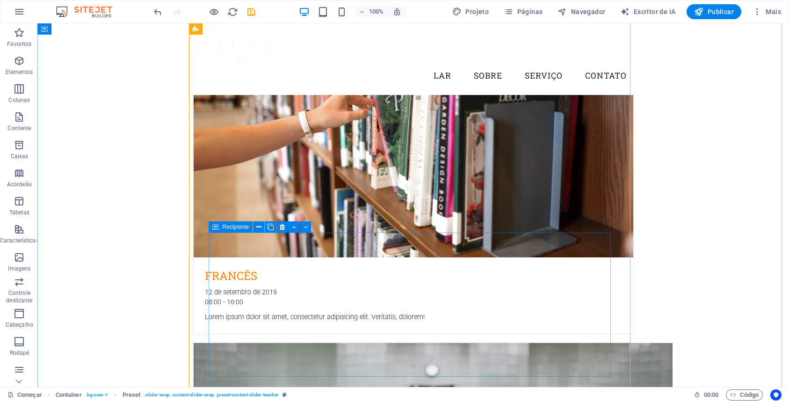
click at [282, 229] on icon at bounding box center [282, 227] width 5 height 10
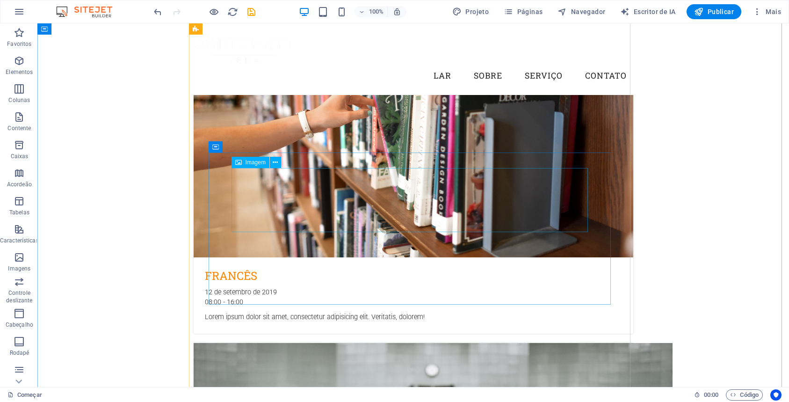
scroll to position [2612, 0]
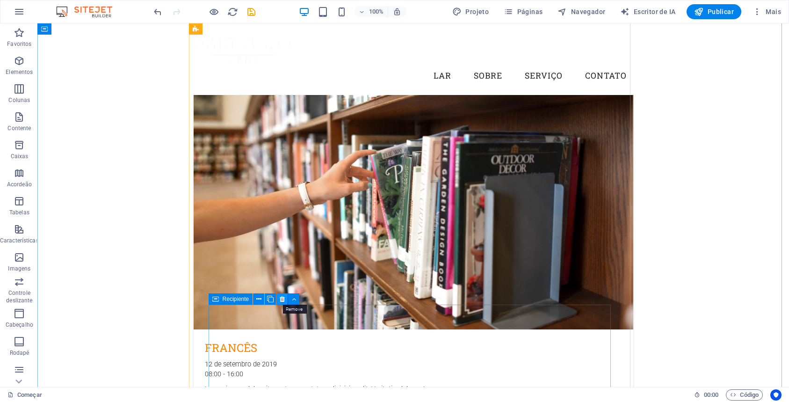
click at [280, 299] on icon at bounding box center [282, 299] width 5 height 10
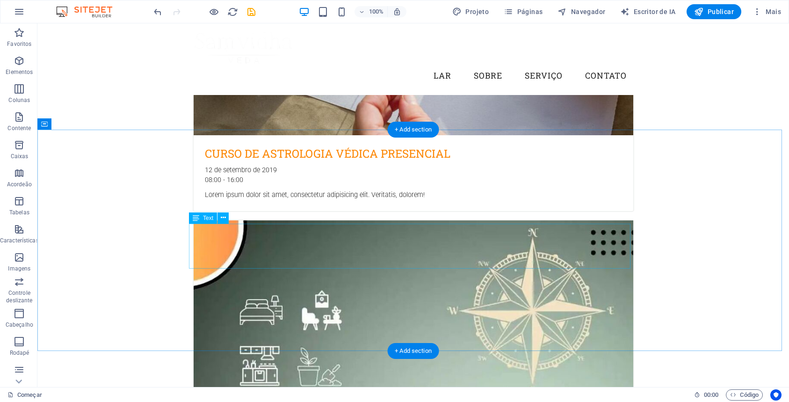
scroll to position [1826, 0]
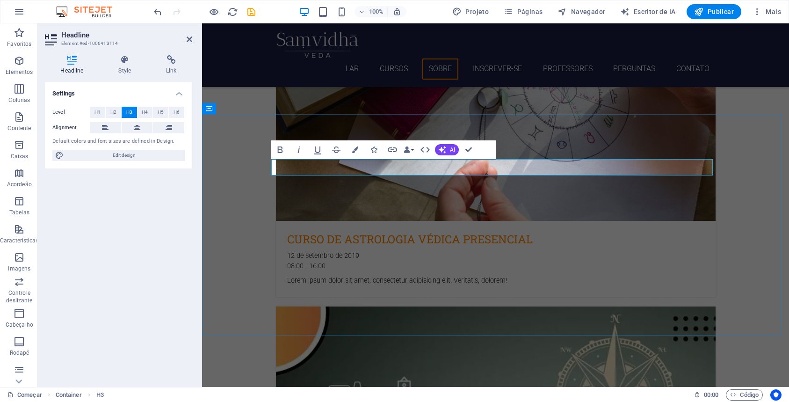
scroll to position [1841, 0]
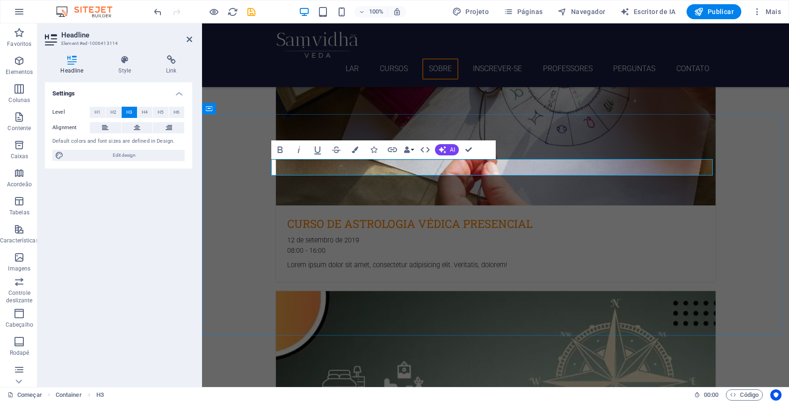
drag, startPoint x: 566, startPoint y: 167, endPoint x: 500, endPoint y: 164, distance: 66.0
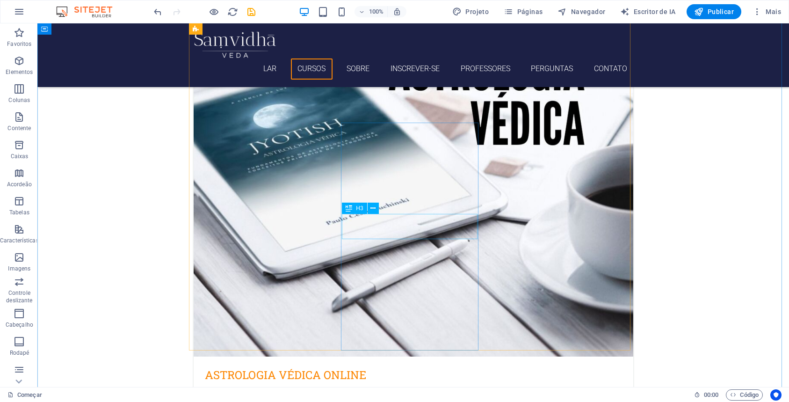
scroll to position [702, 0]
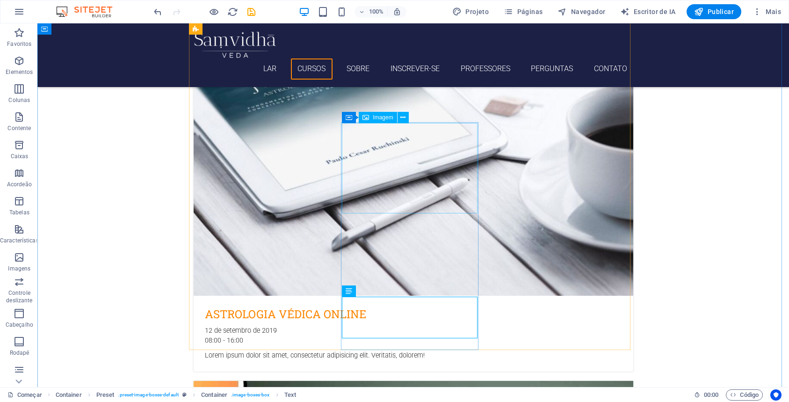
select select "%"
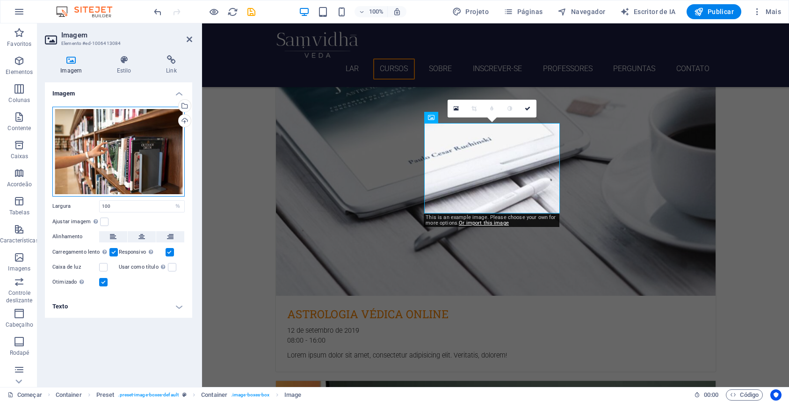
click at [138, 141] on div "Arraste os arquivos aqui, clique para escolher os arquivos ou selecione-os em A…" at bounding box center [118, 152] width 132 height 90
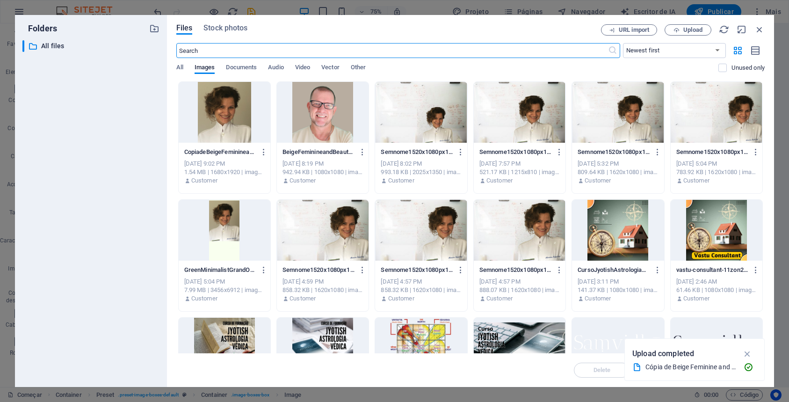
scroll to position [823, 0]
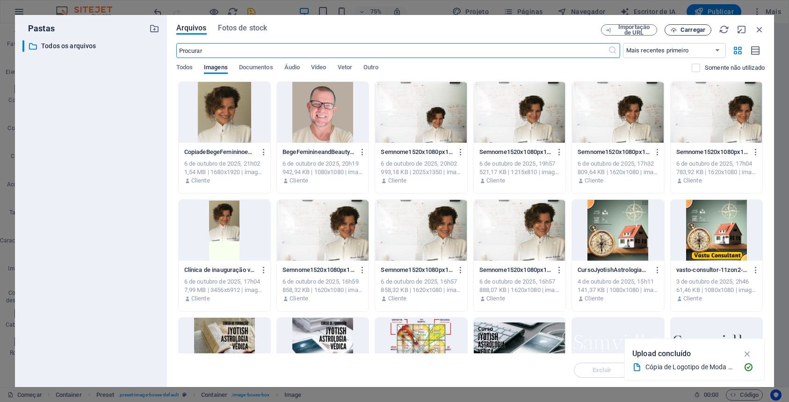
click at [693, 32] on font "Carregar" at bounding box center [692, 29] width 25 height 7
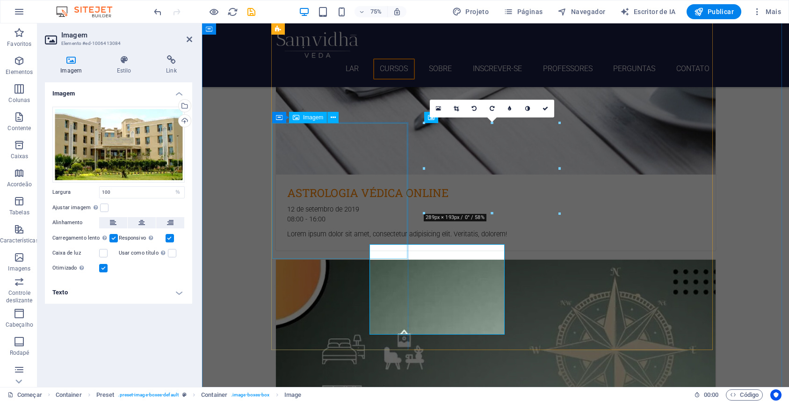
scroll to position [717, 0]
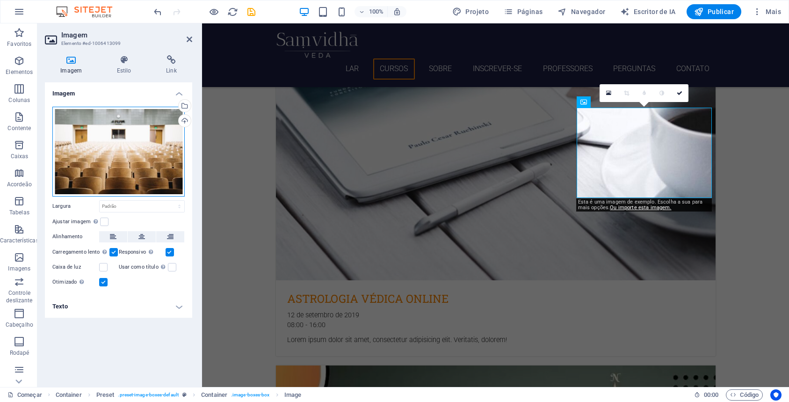
click at [149, 161] on div "Arraste os arquivos aqui, clique para escolher os arquivos ou selecione-os em A…" at bounding box center [118, 152] width 132 height 90
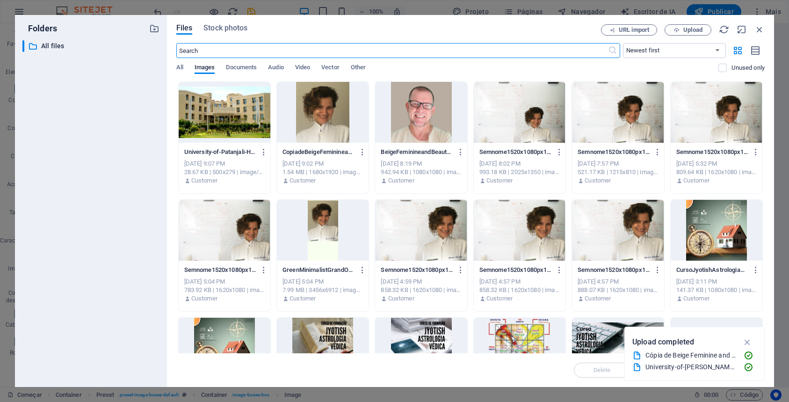
scroll to position [838, 0]
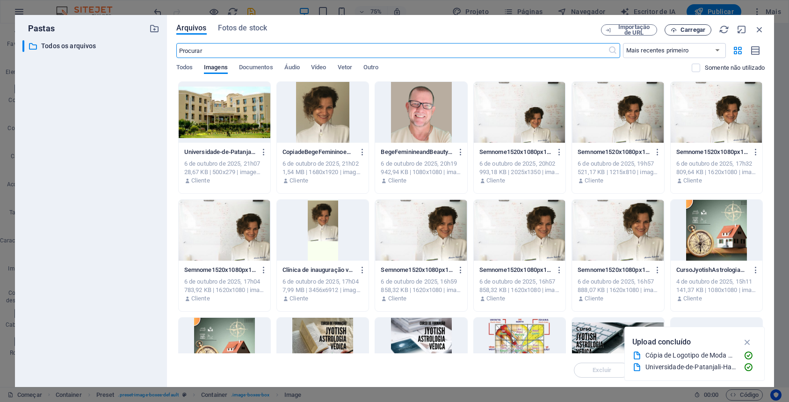
click at [689, 32] on font "Carregar" at bounding box center [692, 29] width 25 height 7
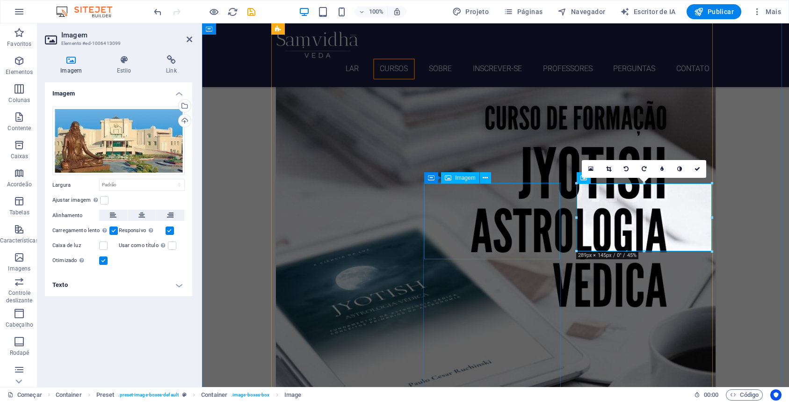
scroll to position [641, 0]
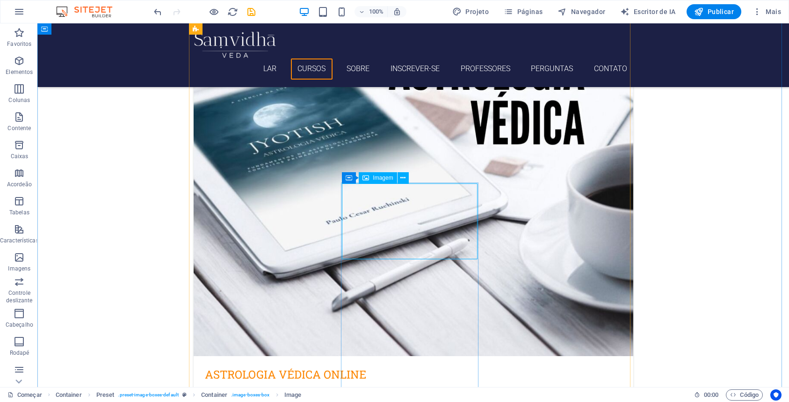
select select "%"
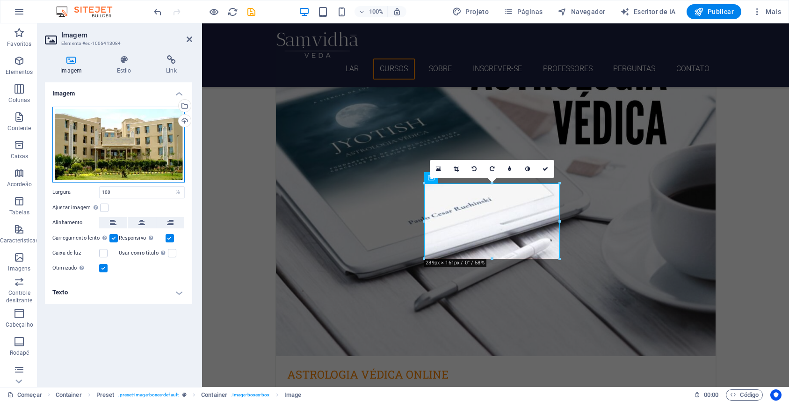
click at [125, 149] on div "Arraste os arquivos aqui, clique para escolher os arquivos ou selecione-os em A…" at bounding box center [118, 145] width 132 height 76
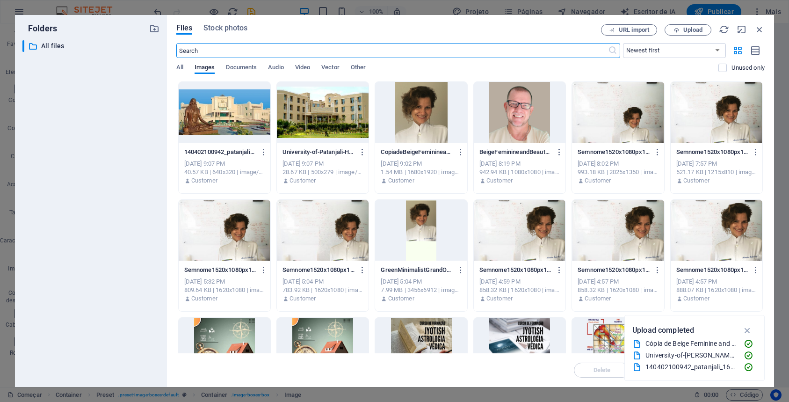
scroll to position [762, 0]
click at [691, 30] on span "Upload" at bounding box center [692, 30] width 19 height 6
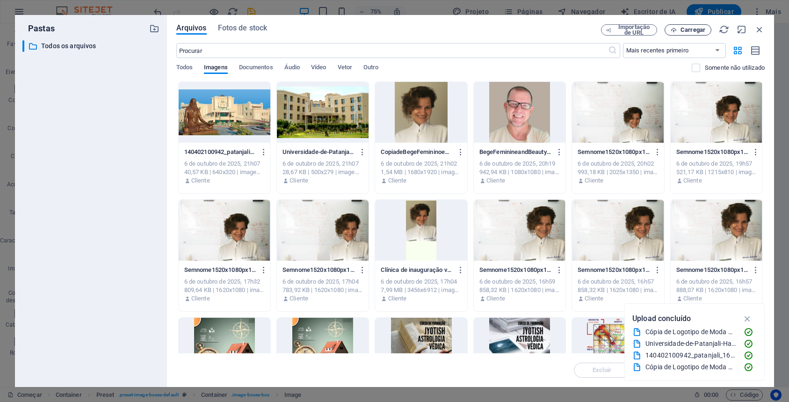
click at [700, 30] on font "Carregar" at bounding box center [692, 29] width 25 height 7
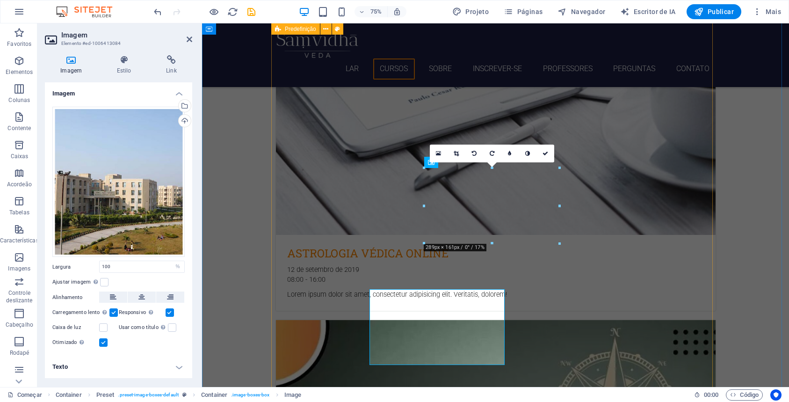
scroll to position [657, 0]
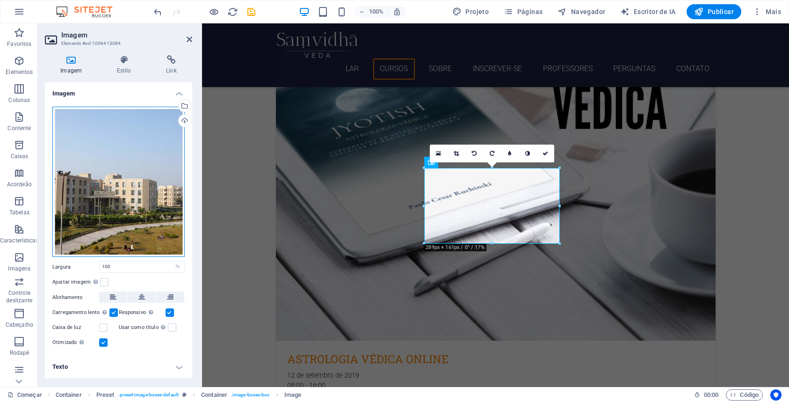
click at [93, 174] on div "Arraste os arquivos aqui, clique para escolher os arquivos ou selecione-os em A…" at bounding box center [118, 182] width 132 height 151
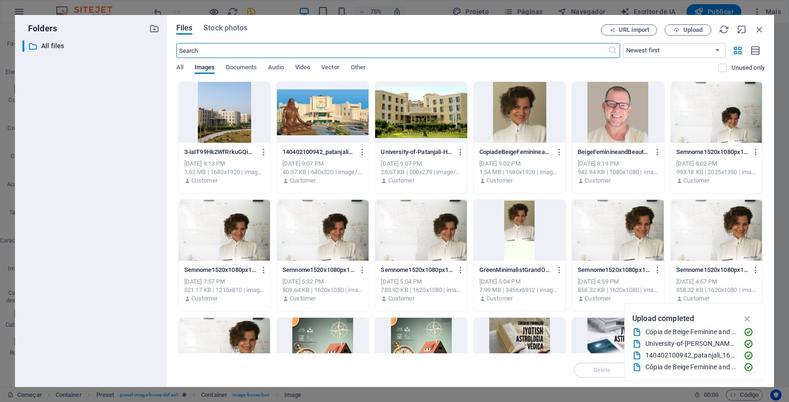
scroll to position [778, 0]
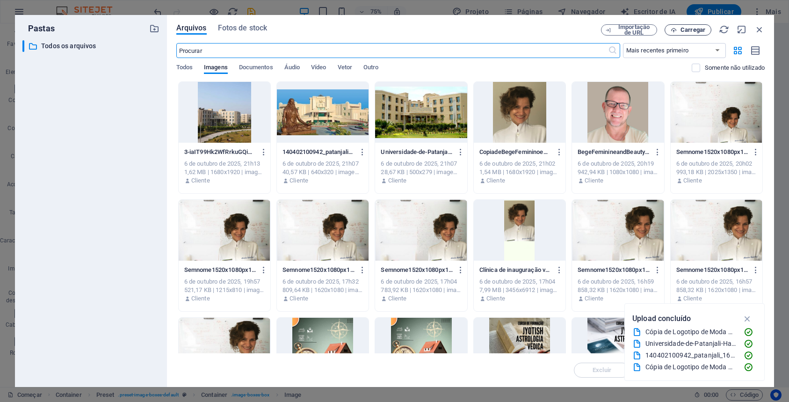
click at [689, 28] on font "Carregar" at bounding box center [692, 29] width 25 height 7
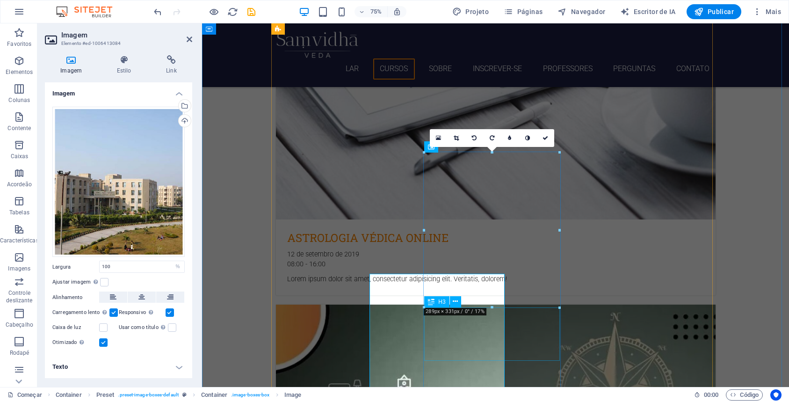
scroll to position [672, 0]
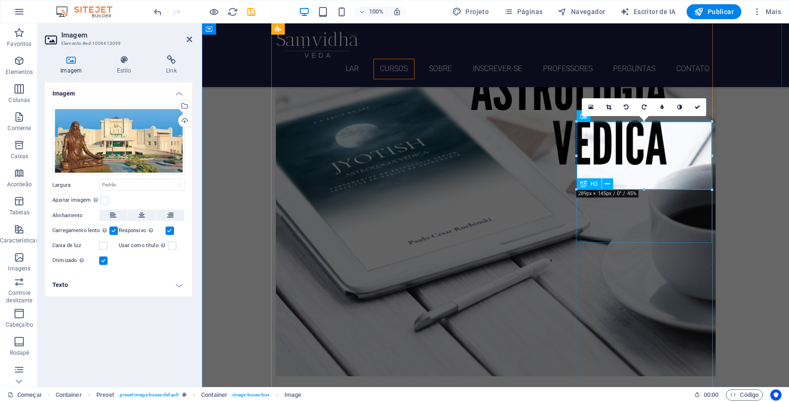
scroll to position [703, 0]
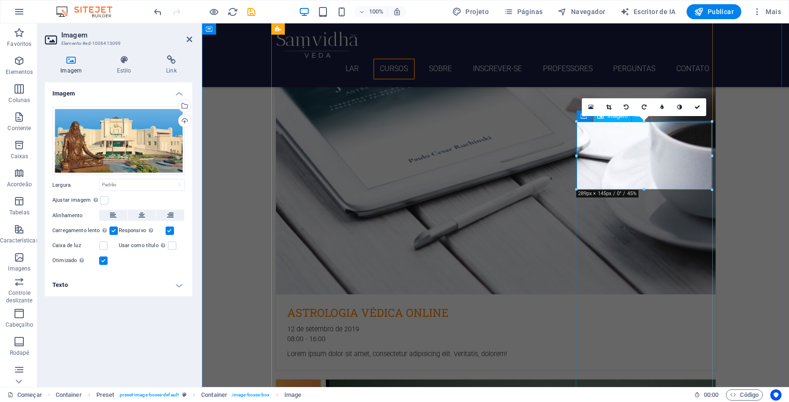
click at [107, 142] on div "Arraste os arquivos aqui, clique para escolher os arquivos ou selecione-os em A…" at bounding box center [118, 141] width 132 height 69
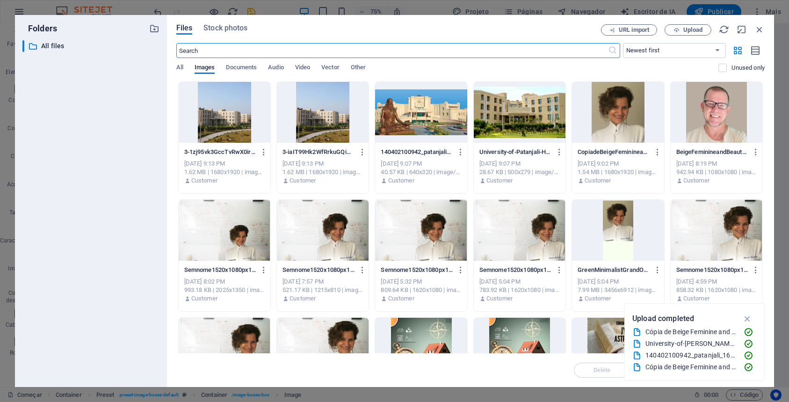
scroll to position [824, 0]
click at [689, 33] on span "Upload" at bounding box center [692, 30] width 19 height 6
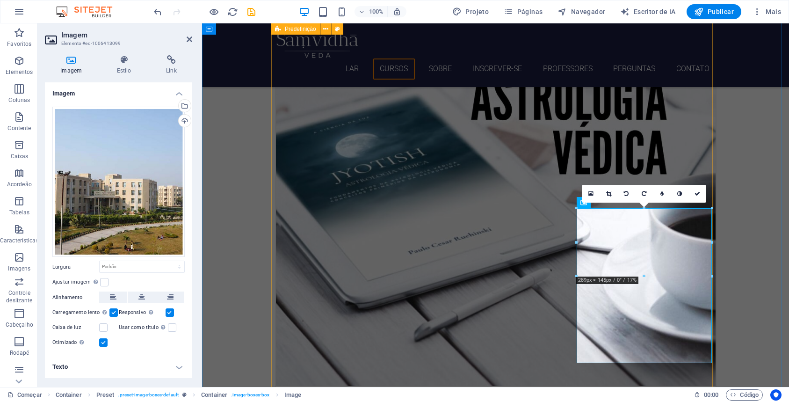
scroll to position [696, 0]
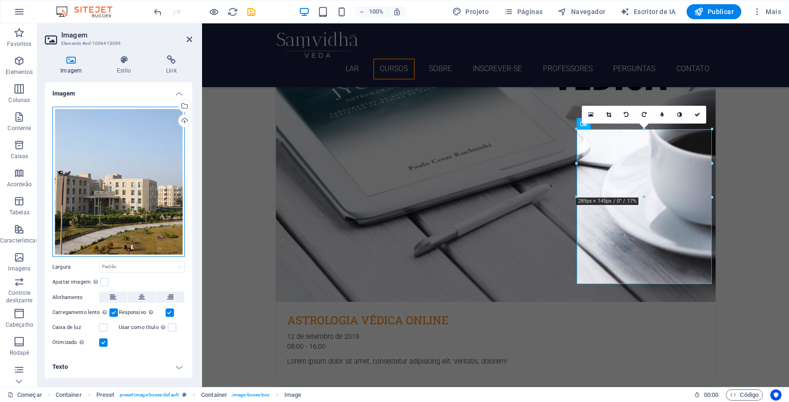
click at [122, 195] on div "Arraste os arquivos aqui, clique para escolher os arquivos ou selecione-os em A…" at bounding box center [118, 182] width 132 height 151
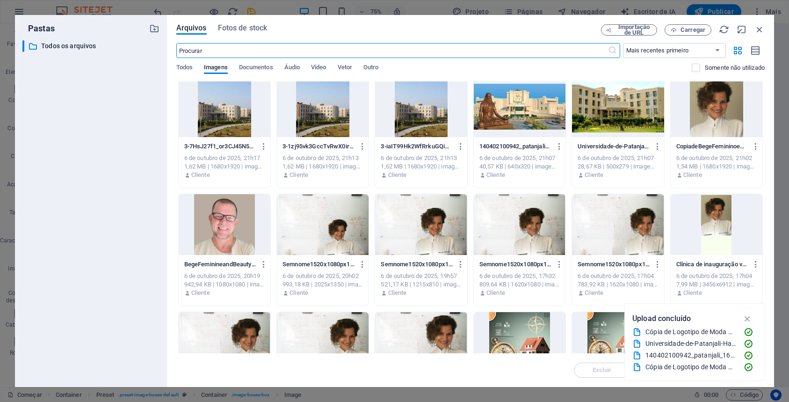
scroll to position [0, 0]
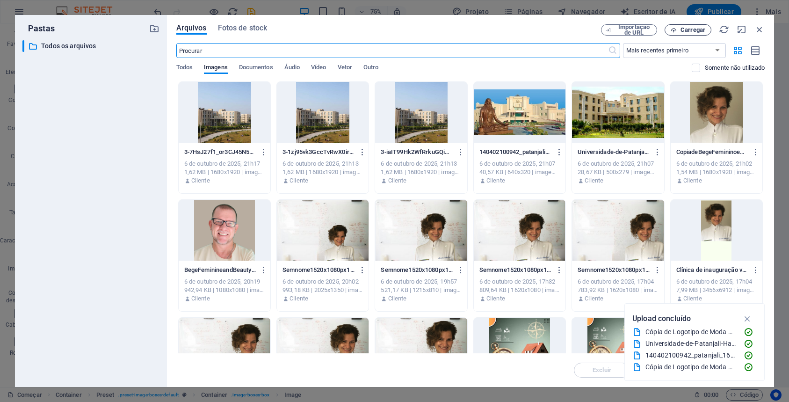
click at [680, 29] on span "Carregar" at bounding box center [687, 30] width 38 height 6
click at [684, 32] on font "Carregar" at bounding box center [692, 29] width 25 height 7
click at [690, 33] on font "Carregar" at bounding box center [692, 29] width 25 height 7
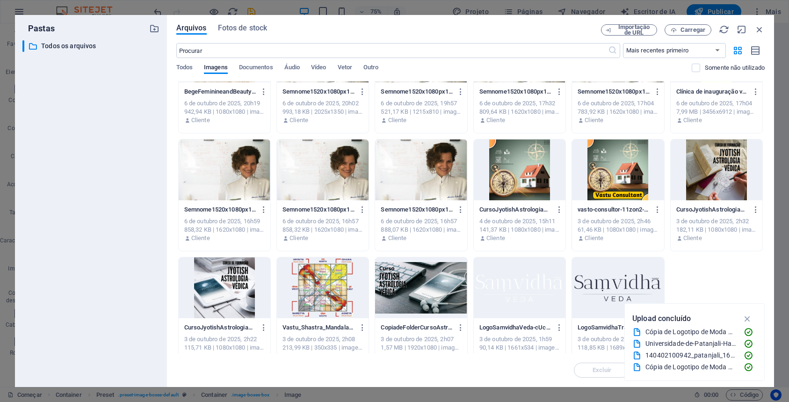
scroll to position [179, 0]
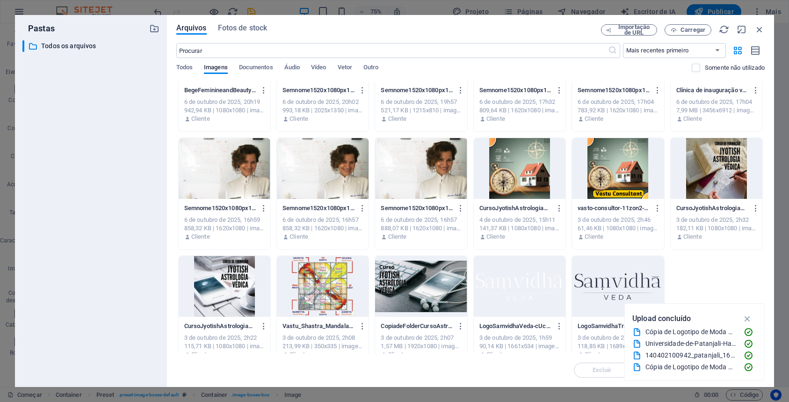
click at [599, 157] on div at bounding box center [618, 168] width 92 height 61
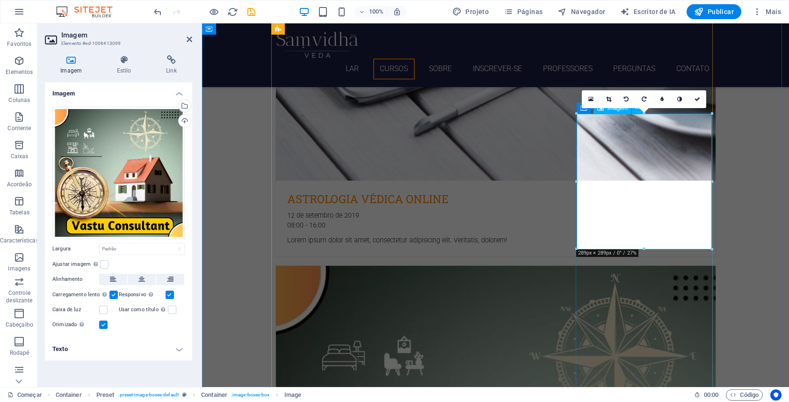
scroll to position [711, 0]
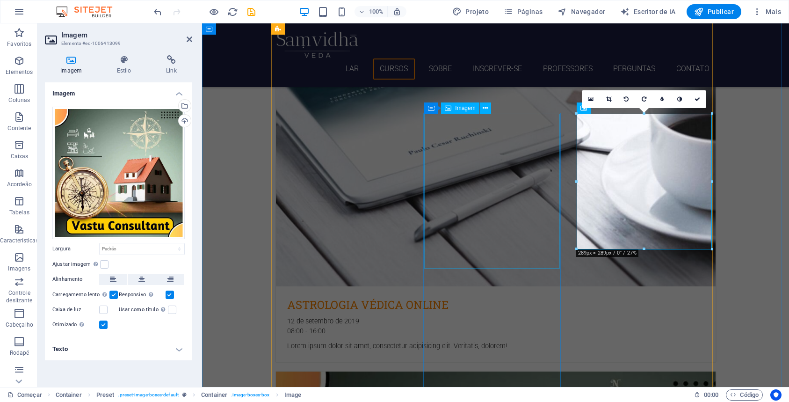
select select "%"
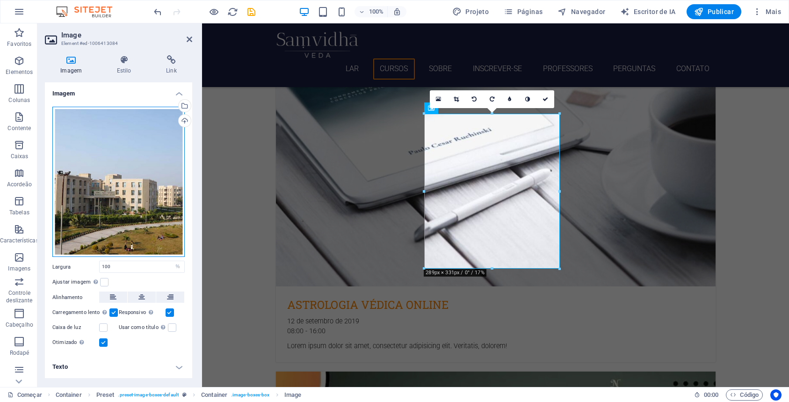
click at [79, 193] on div "Arraste os arquivos aqui, clique para escolher os arquivos ou selecione-os em A…" at bounding box center [118, 182] width 132 height 151
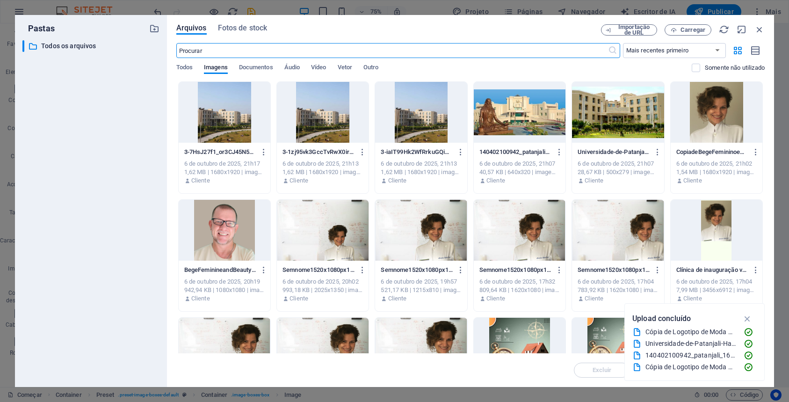
click at [518, 329] on div at bounding box center [519, 347] width 92 height 61
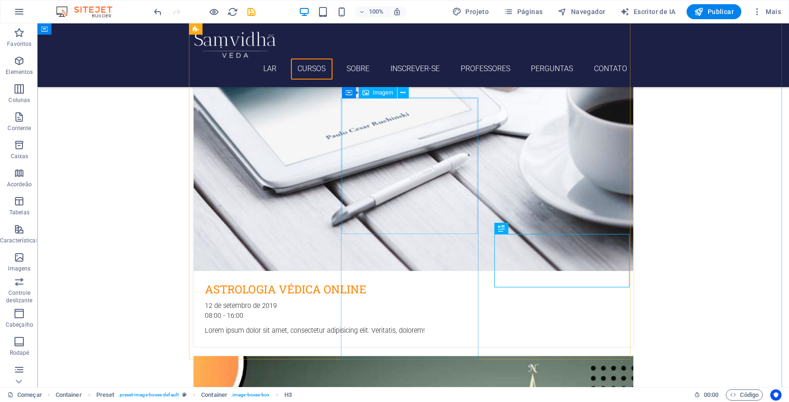
select select "%"
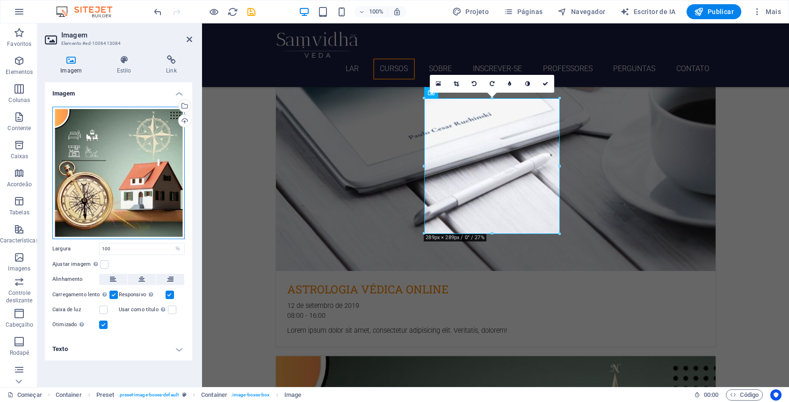
click at [93, 149] on div "Arraste os arquivos aqui, clique para escolher os arquivos ou selecione-os em A…" at bounding box center [118, 173] width 132 height 132
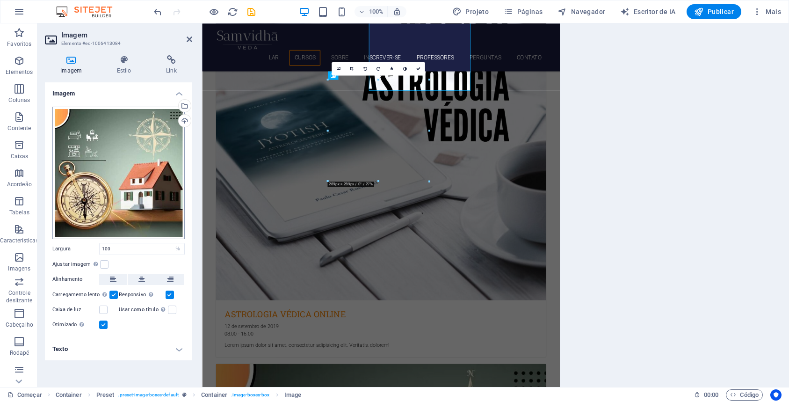
scroll to position [847, 0]
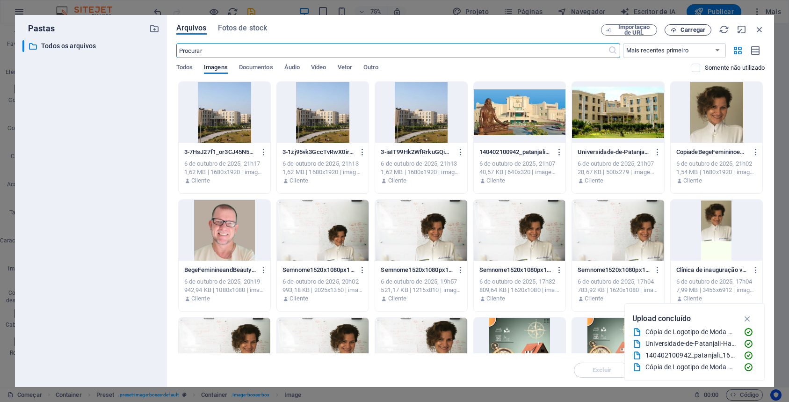
click at [701, 30] on font "Carregar" at bounding box center [692, 29] width 25 height 7
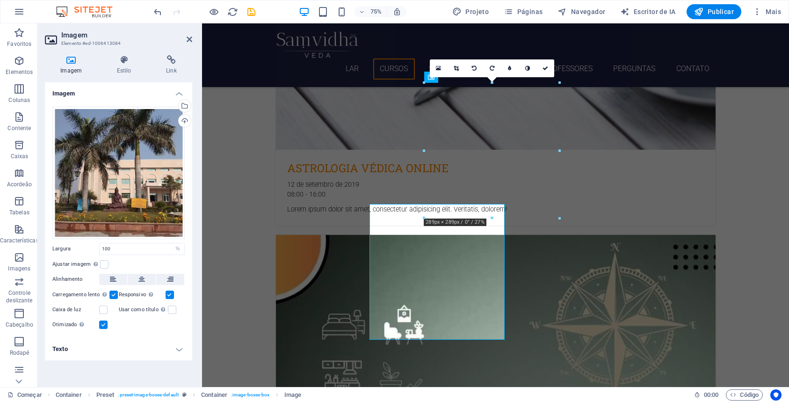
scroll to position [742, 0]
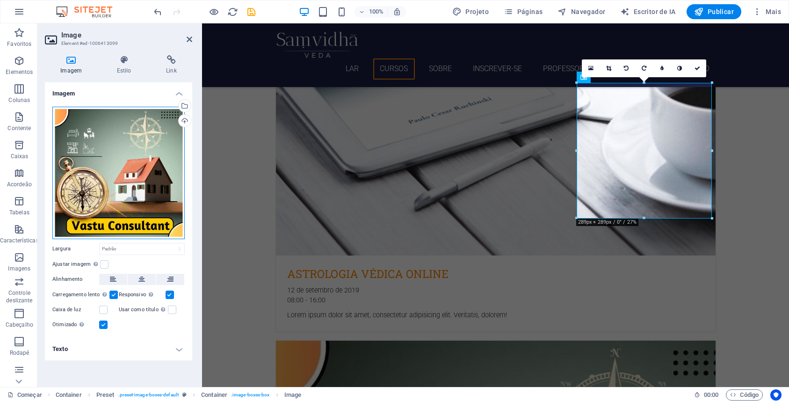
click at [125, 183] on div "Arraste os arquivos aqui, clique para escolher os arquivos ou selecione-os em A…" at bounding box center [118, 173] width 132 height 132
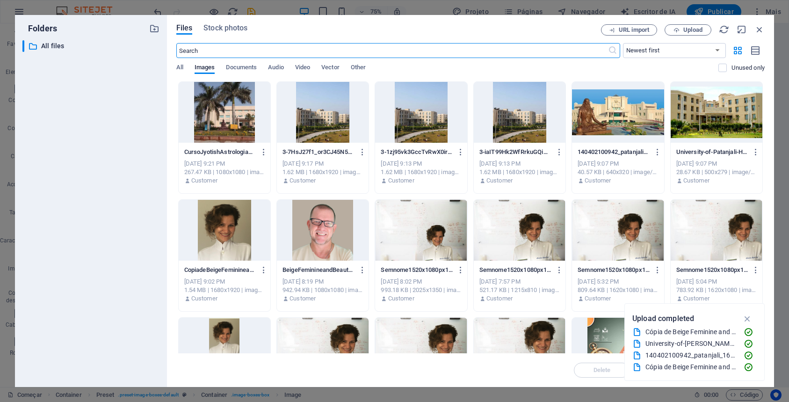
scroll to position [863, 0]
click at [700, 31] on span "Upload" at bounding box center [692, 30] width 19 height 6
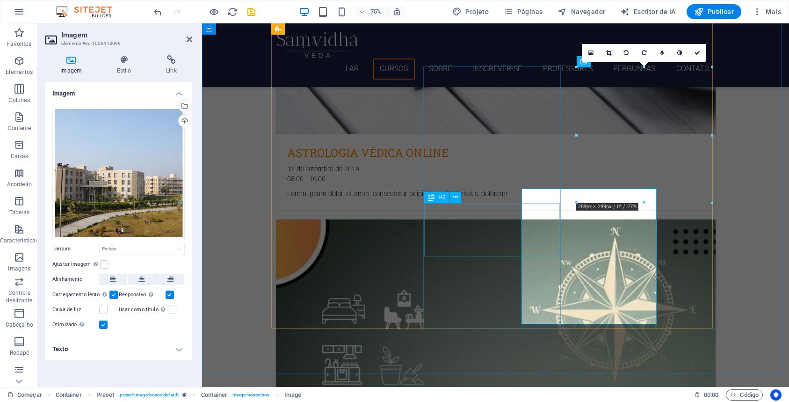
scroll to position [757, 0]
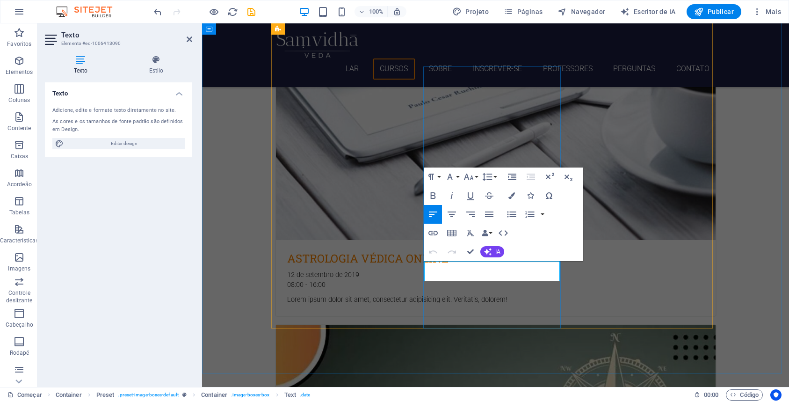
drag, startPoint x: 519, startPoint y: 266, endPoint x: 508, endPoint y: 265, distance: 10.8
drag, startPoint x: 488, startPoint y: 267, endPoint x: 445, endPoint y: 261, distance: 43.9
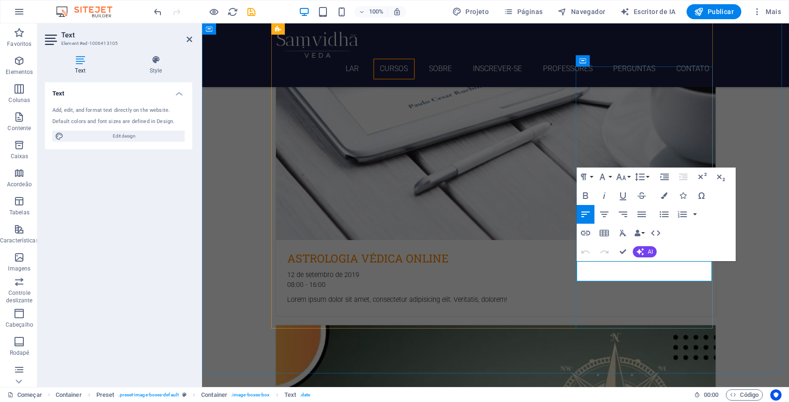
drag, startPoint x: 640, startPoint y: 265, endPoint x: 596, endPoint y: 265, distance: 43.9
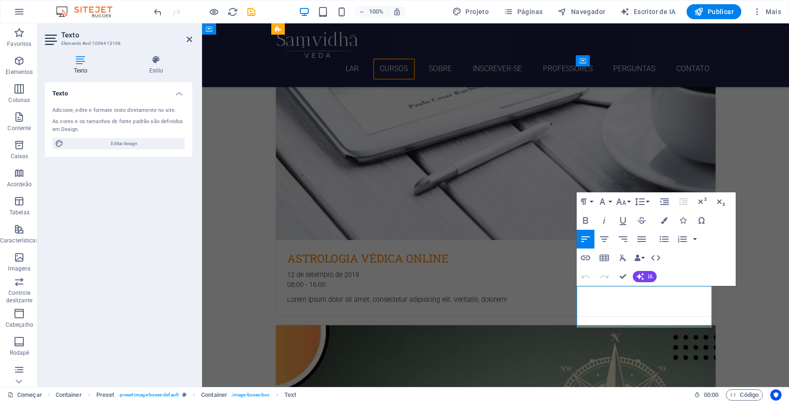
drag, startPoint x: 618, startPoint y: 315, endPoint x: 584, endPoint y: 287, distance: 44.5
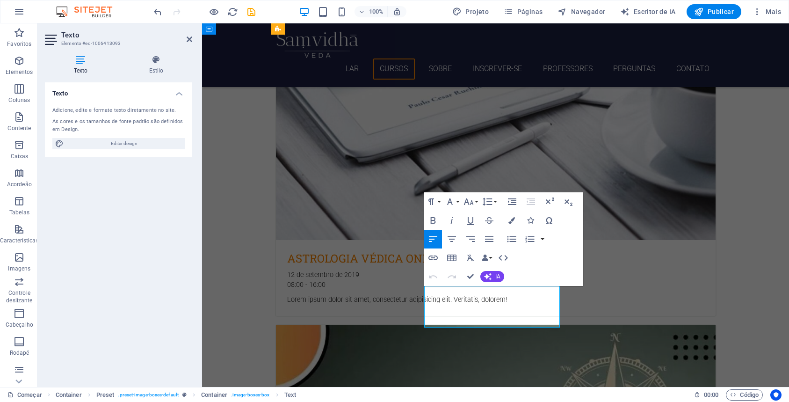
drag, startPoint x: 483, startPoint y: 314, endPoint x: 409, endPoint y: 279, distance: 82.6
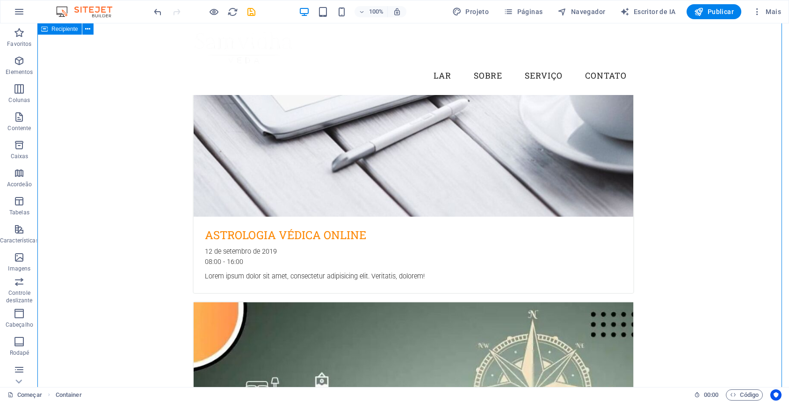
scroll to position [612, 0]
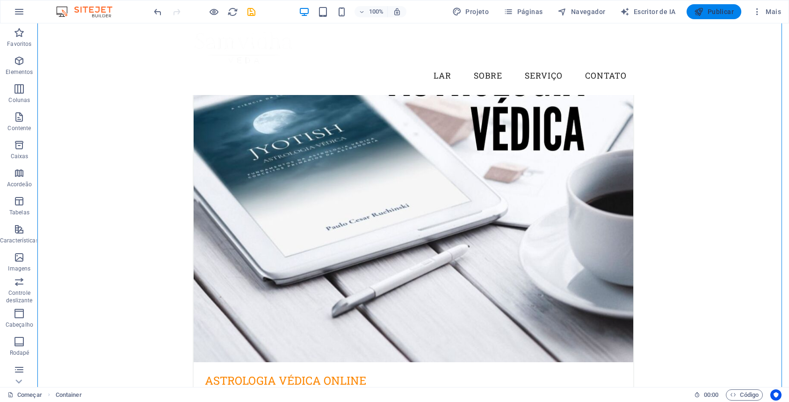
click at [709, 11] on font "Publicar" at bounding box center [720, 11] width 26 height 7
checkbox input "false"
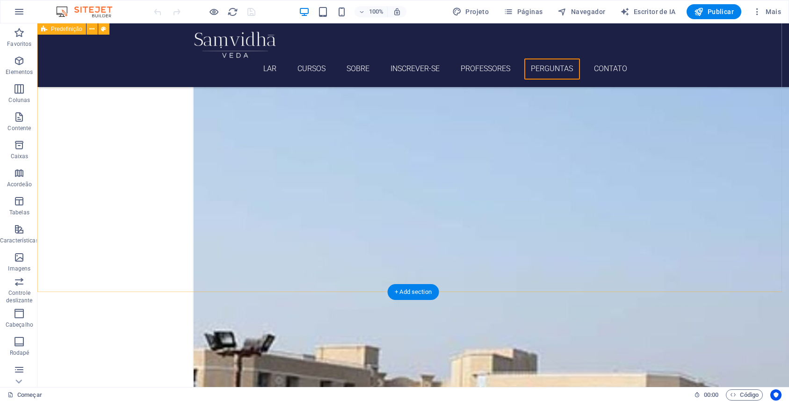
scroll to position [3310, 0]
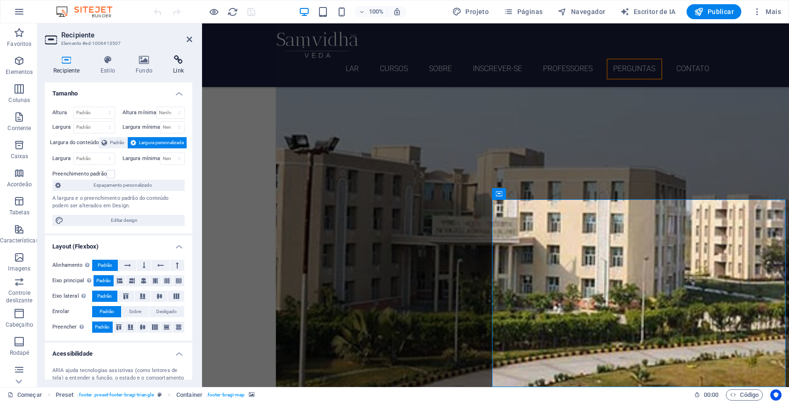
click at [181, 62] on icon at bounding box center [179, 59] width 28 height 9
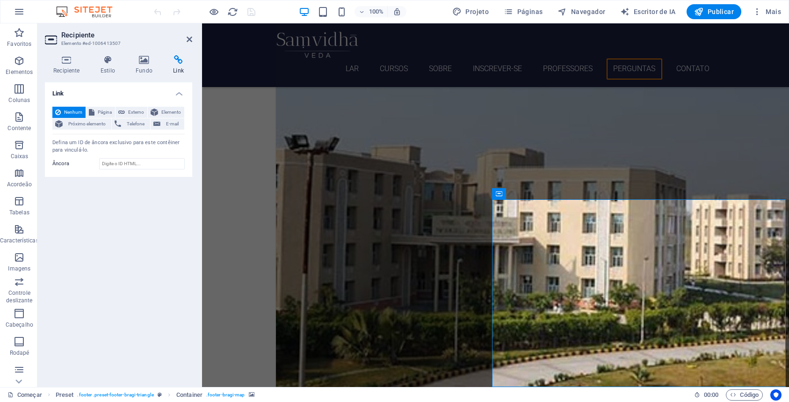
click at [179, 63] on icon at bounding box center [179, 59] width 28 height 9
click at [143, 68] on font "Fundo" at bounding box center [144, 70] width 17 height 7
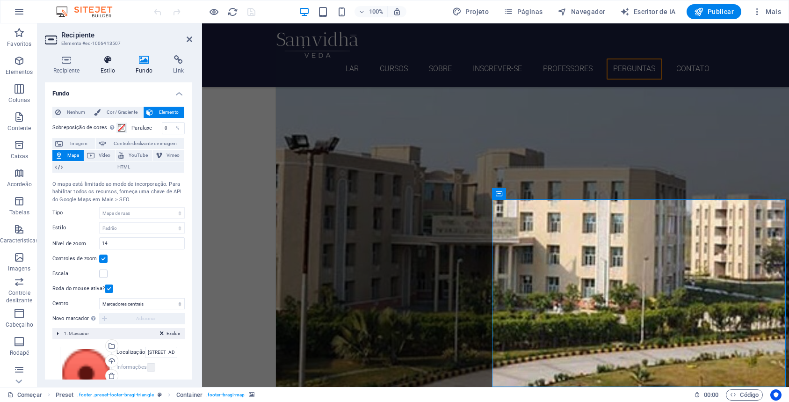
click at [115, 60] on icon at bounding box center [107, 59] width 31 height 9
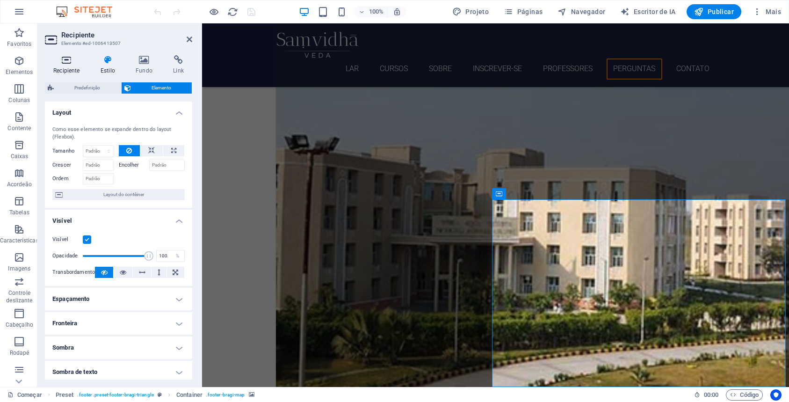
click at [60, 58] on icon at bounding box center [66, 59] width 43 height 9
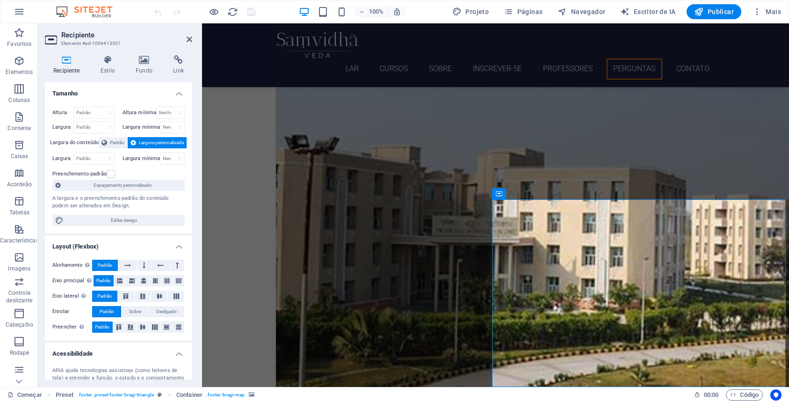
click at [65, 61] on icon at bounding box center [66, 59] width 43 height 9
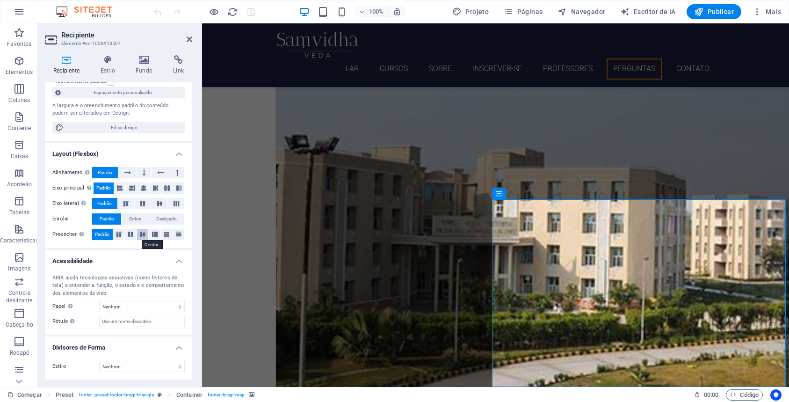
scroll to position [0, 0]
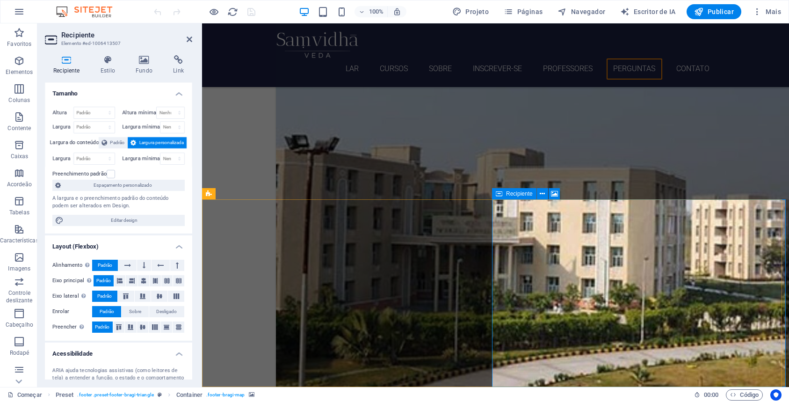
click at [544, 194] on icon at bounding box center [541, 194] width 5 height 10
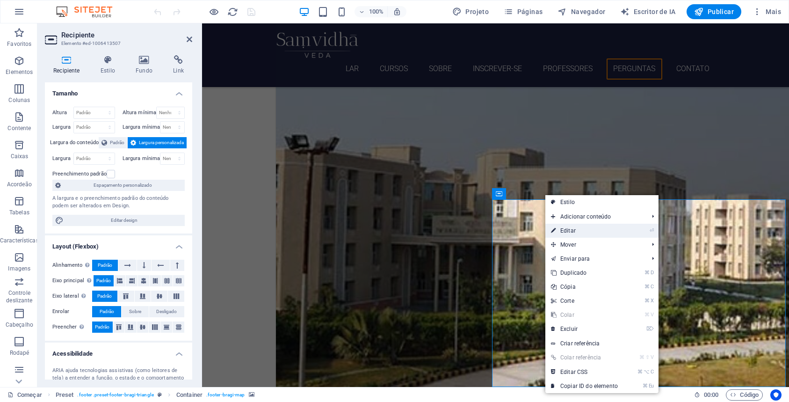
click at [568, 232] on font "Editar" at bounding box center [567, 230] width 15 height 7
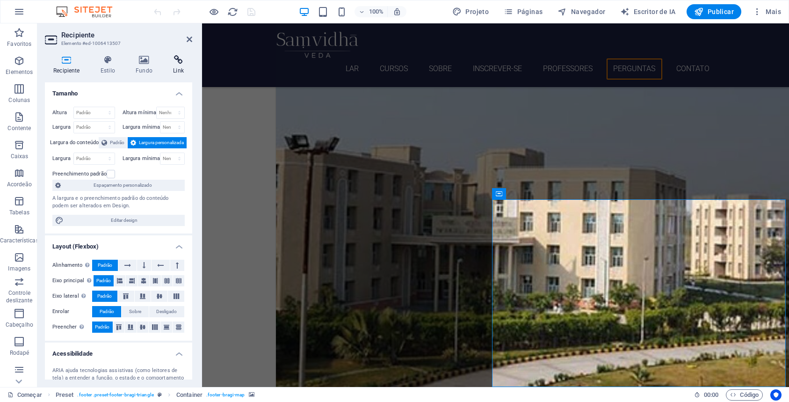
click at [185, 62] on icon at bounding box center [179, 59] width 28 height 9
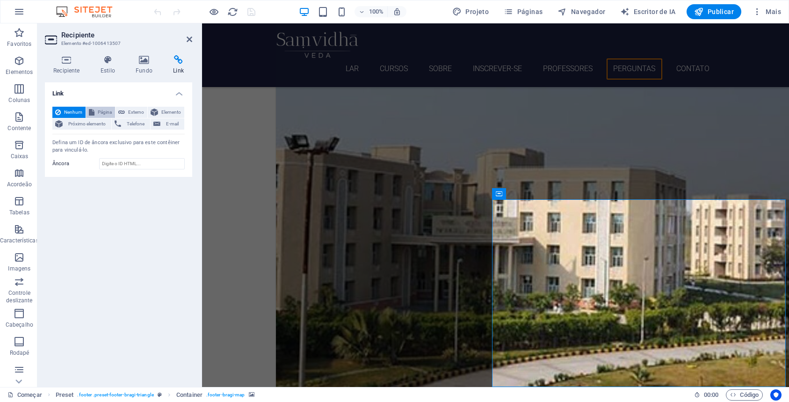
click at [109, 111] on font "Página" at bounding box center [105, 111] width 14 height 5
select select
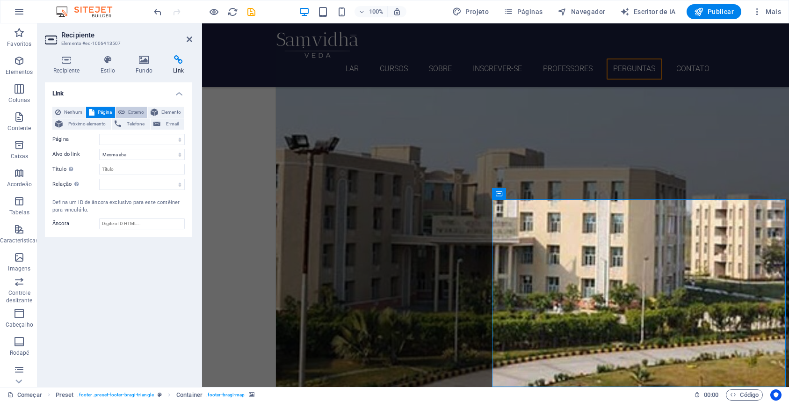
click at [129, 111] on font "Externo" at bounding box center [136, 111] width 16 height 5
select select "blank"
click at [162, 111] on font "Elemento" at bounding box center [171, 111] width 20 height 5
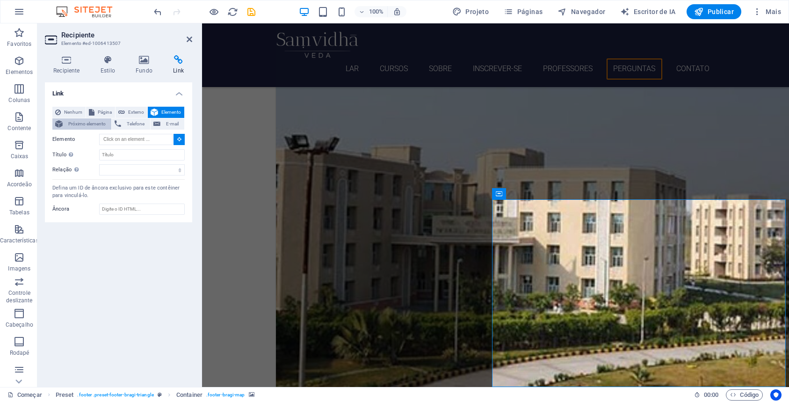
click at [82, 121] on font "Próximo elemento" at bounding box center [86, 123] width 37 height 5
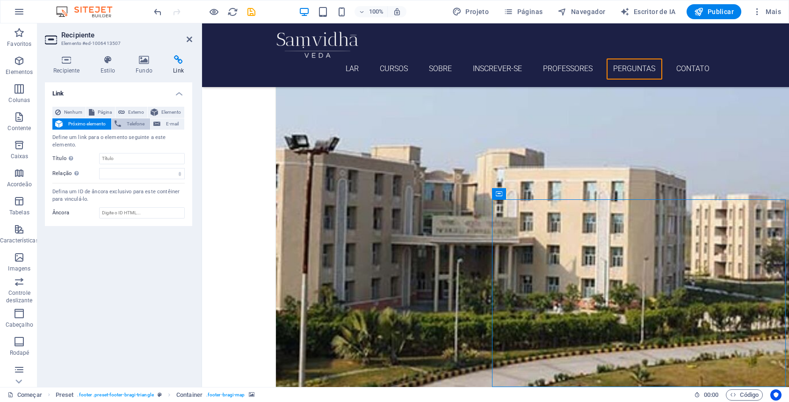
click at [136, 121] on font "Telefone" at bounding box center [136, 123] width 18 height 5
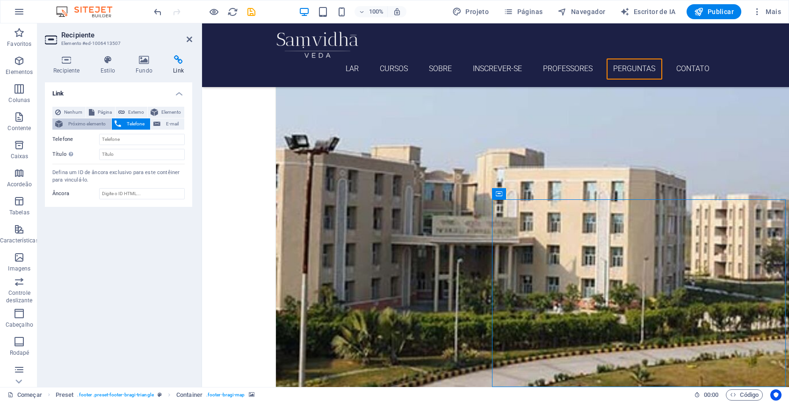
click at [99, 122] on font "Próximo elemento" at bounding box center [86, 123] width 37 height 5
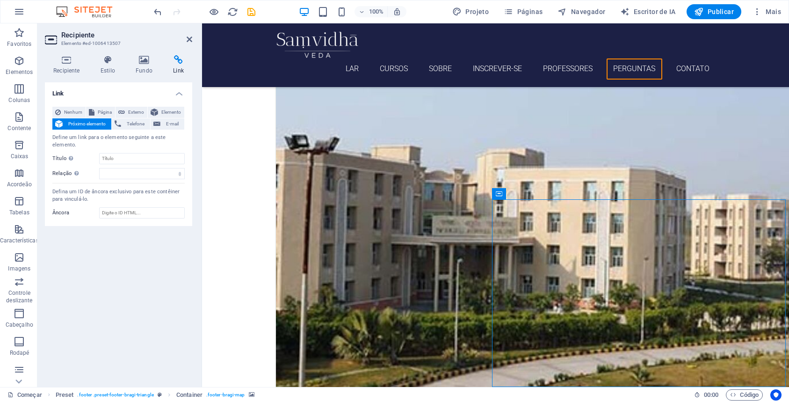
click at [173, 95] on h4 "Link" at bounding box center [118, 90] width 147 height 17
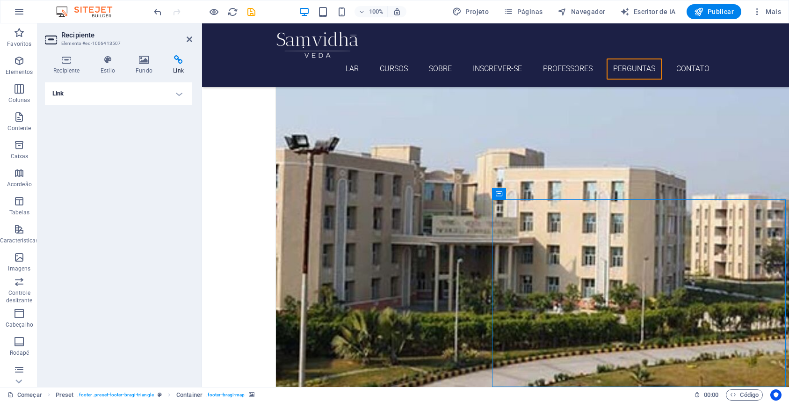
click at [176, 96] on h4 "Link" at bounding box center [118, 93] width 147 height 22
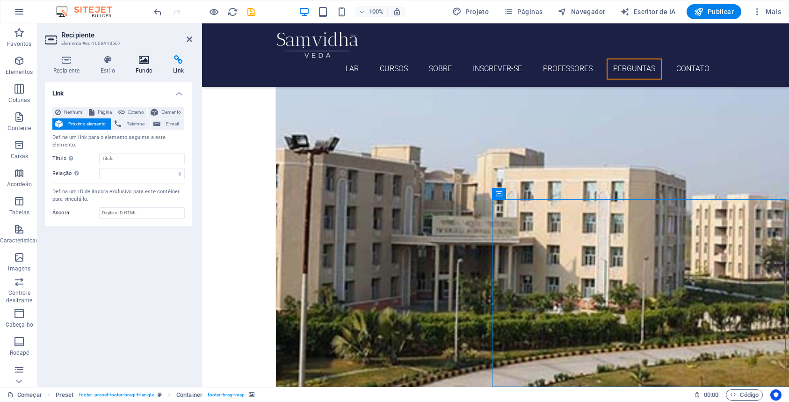
click at [149, 59] on icon at bounding box center [144, 59] width 34 height 9
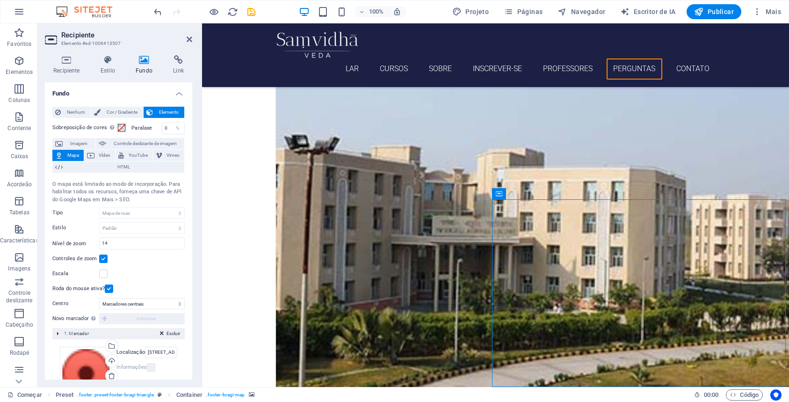
click at [69, 152] on font "Mapa" at bounding box center [73, 154] width 12 height 5
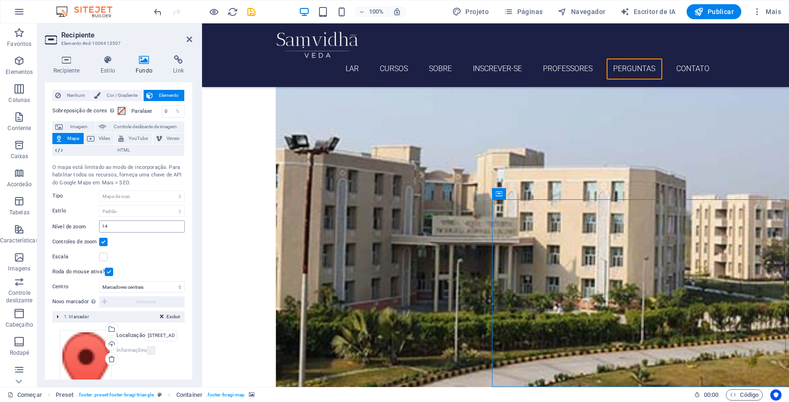
scroll to position [74, 0]
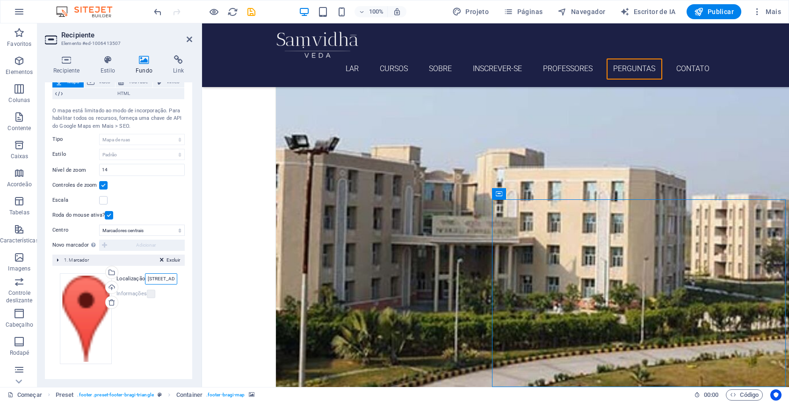
click at [159, 276] on input "[STREET_ADDRESS]" at bounding box center [161, 278] width 32 height 11
click at [148, 277] on input "[STREET_ADDRESS]" at bounding box center [161, 278] width 32 height 11
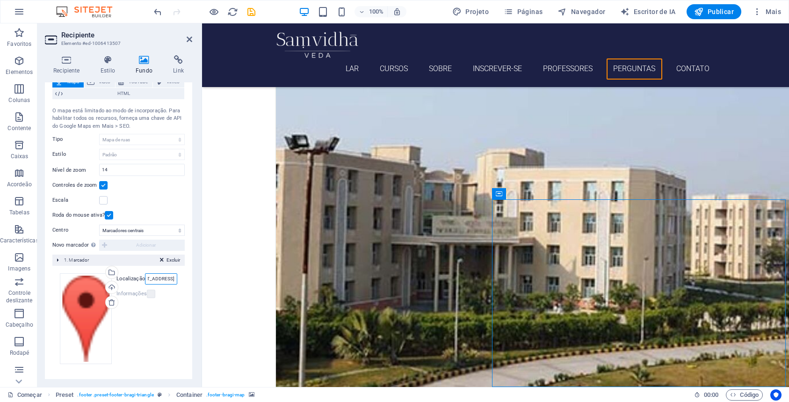
drag, startPoint x: 146, startPoint y: 278, endPoint x: 185, endPoint y: 280, distance: 38.4
click at [185, 280] on div "Nenhum Cor / Gradiente Elemento Esticar o fundo para largura total Sobreposição…" at bounding box center [118, 202] width 147 height 353
type input "[STREET_ADDRESS][PERSON_NAME]"
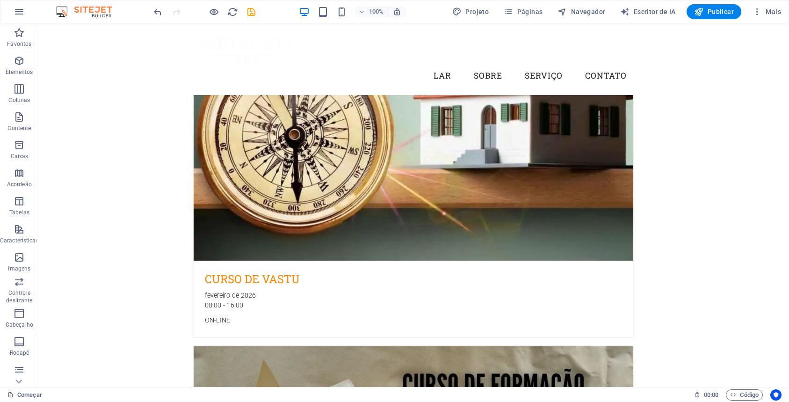
scroll to position [1199, 0]
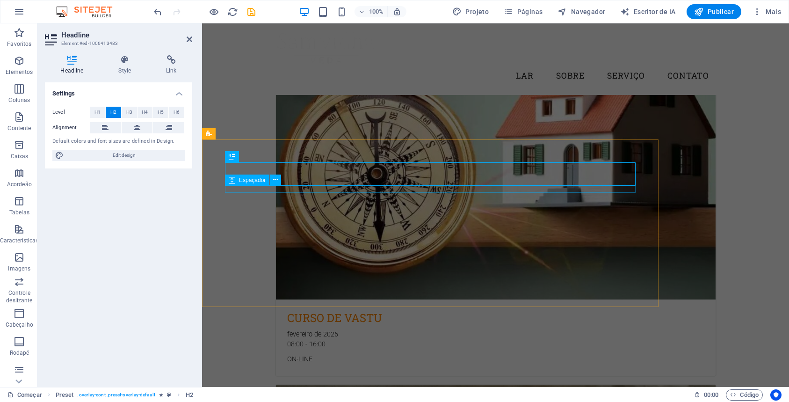
scroll to position [1215, 0]
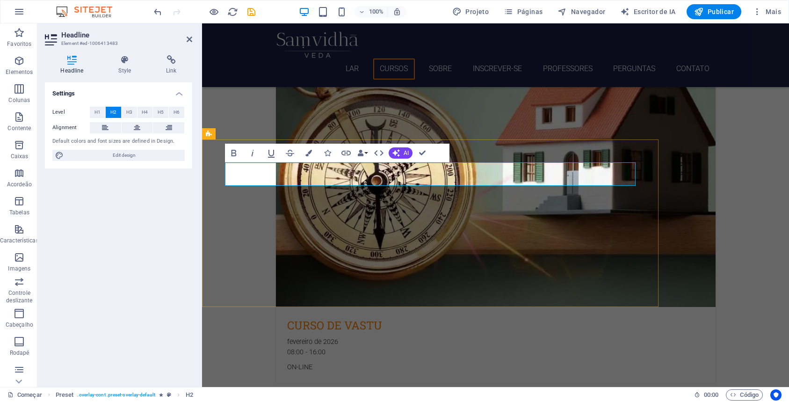
drag, startPoint x: 452, startPoint y: 175, endPoint x: 307, endPoint y: 174, distance: 145.4
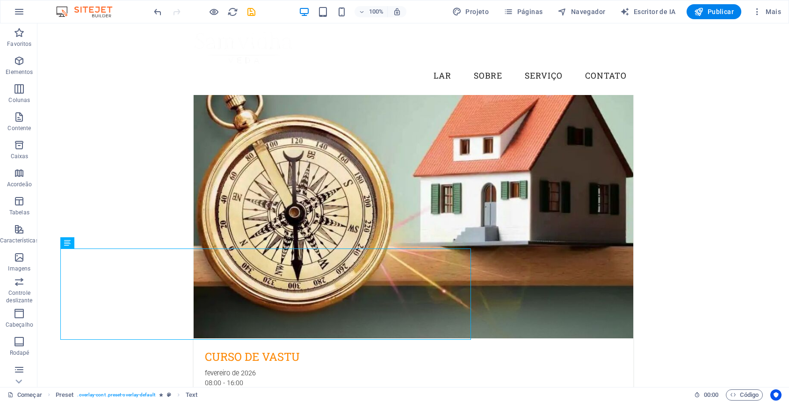
scroll to position [980, 0]
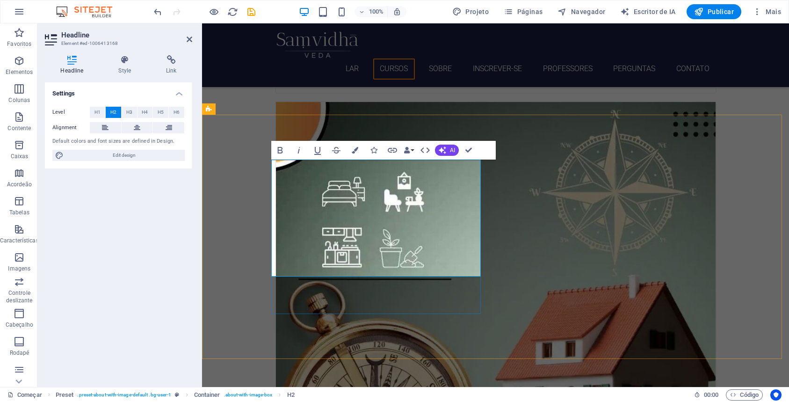
scroll to position [996, 0]
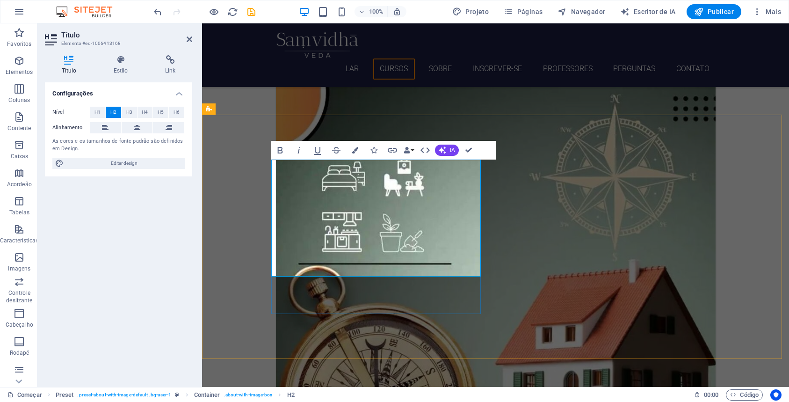
drag, startPoint x: 415, startPoint y: 266, endPoint x: 267, endPoint y: 165, distance: 179.0
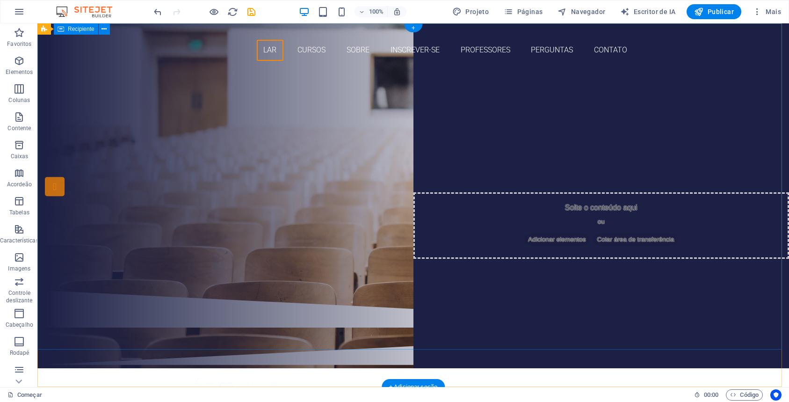
scroll to position [0, 0]
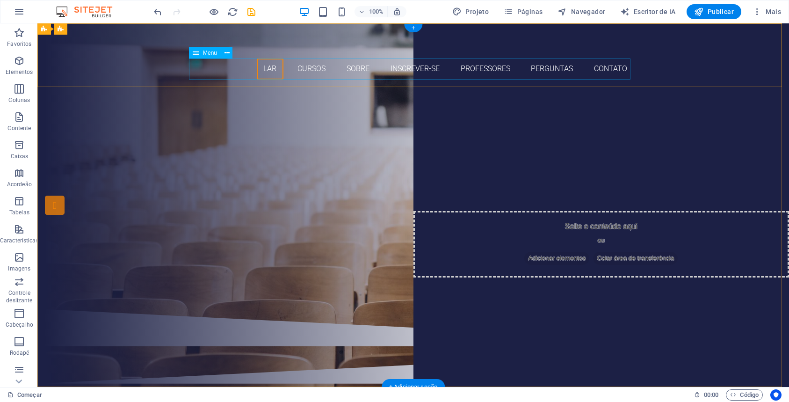
click at [491, 70] on nav "Lar Cursos Sobre Inscrever-se Professores Perguntas Contato" at bounding box center [413, 68] width 441 height 21
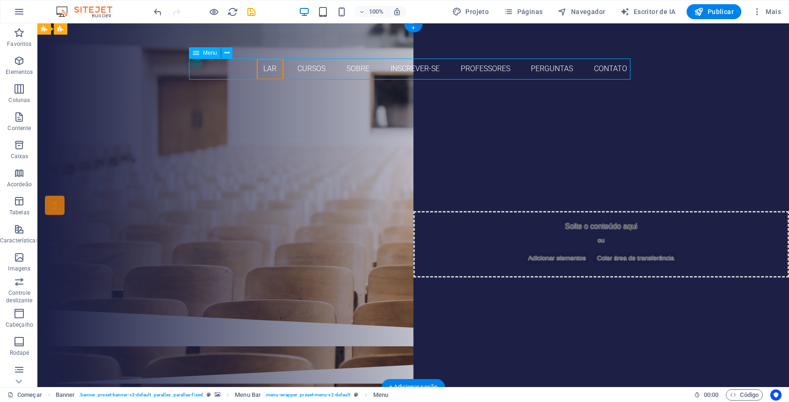
click at [536, 70] on nav "Lar Cursos Sobre Inscrever-se Professores Perguntas Contato" at bounding box center [413, 68] width 441 height 21
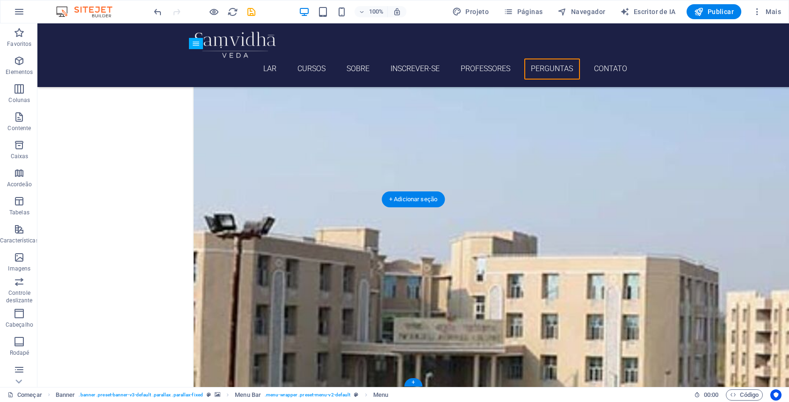
scroll to position [3310, 0]
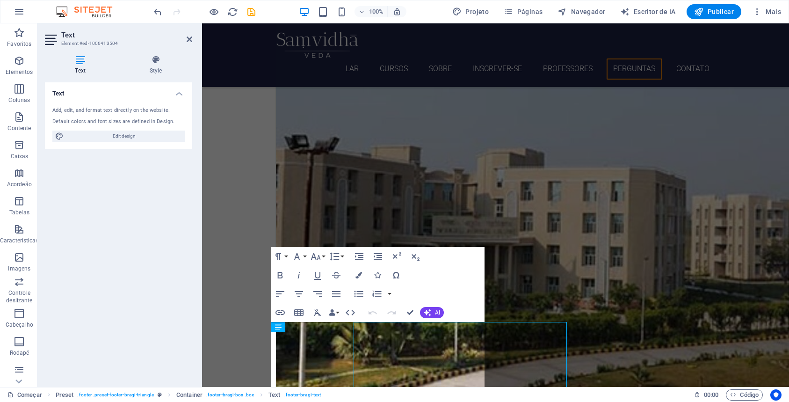
scroll to position [3263, 0]
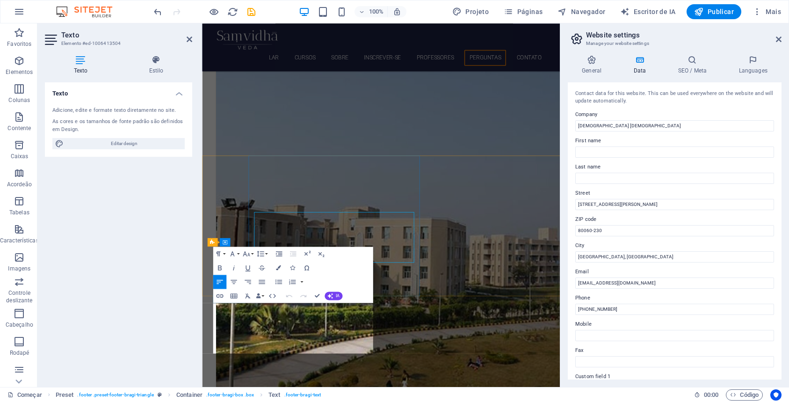
scroll to position [3310, 0]
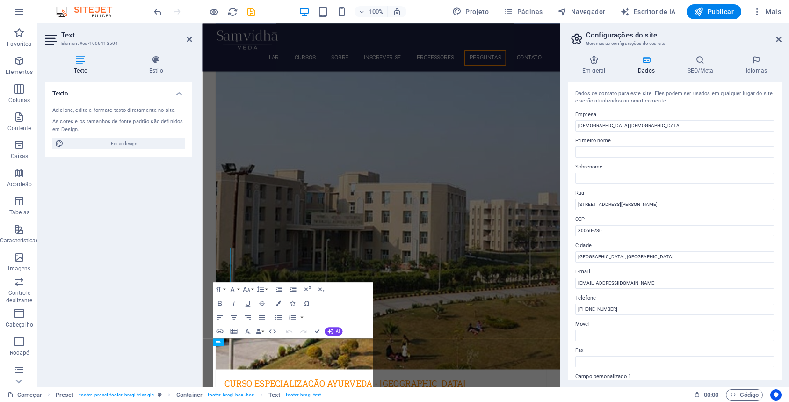
scroll to position [3263, 0]
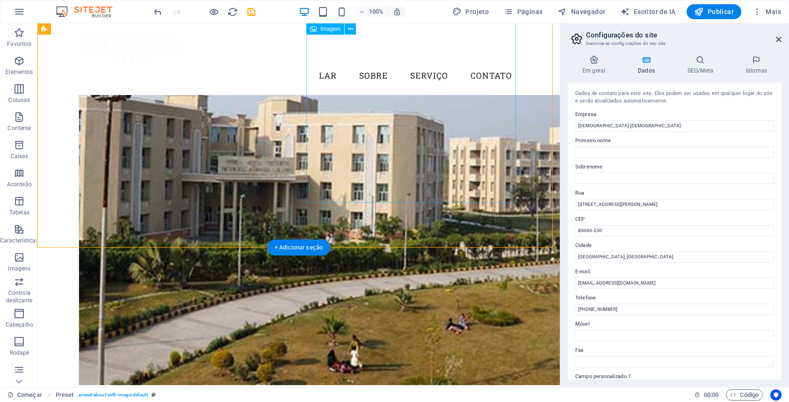
scroll to position [3262, 0]
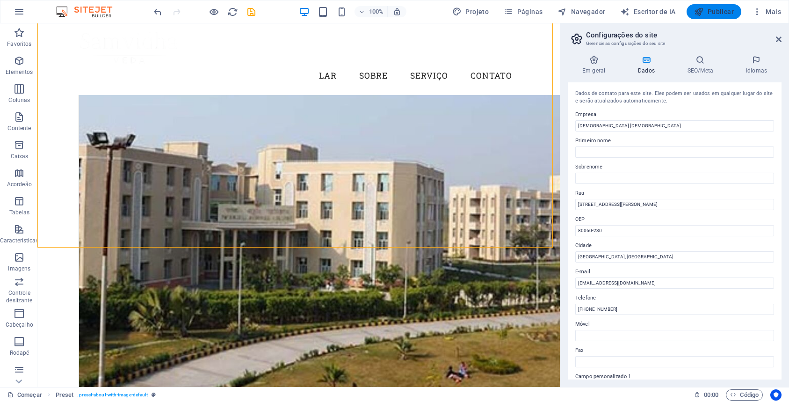
click at [716, 8] on font "Publicar" at bounding box center [720, 11] width 26 height 7
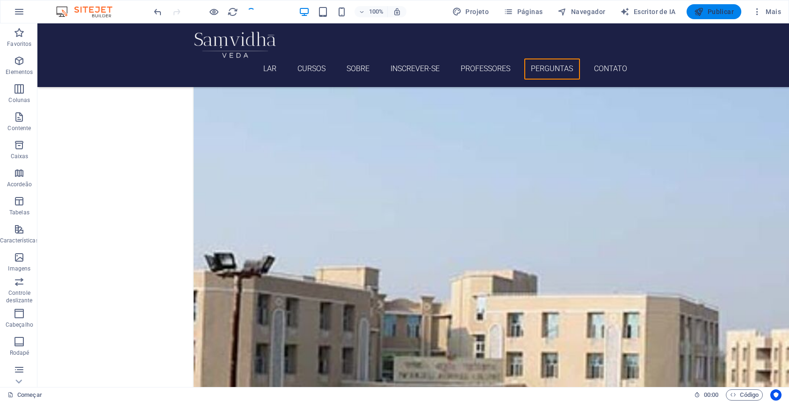
checkbox input "false"
